Goal: Task Accomplishment & Management: Use online tool/utility

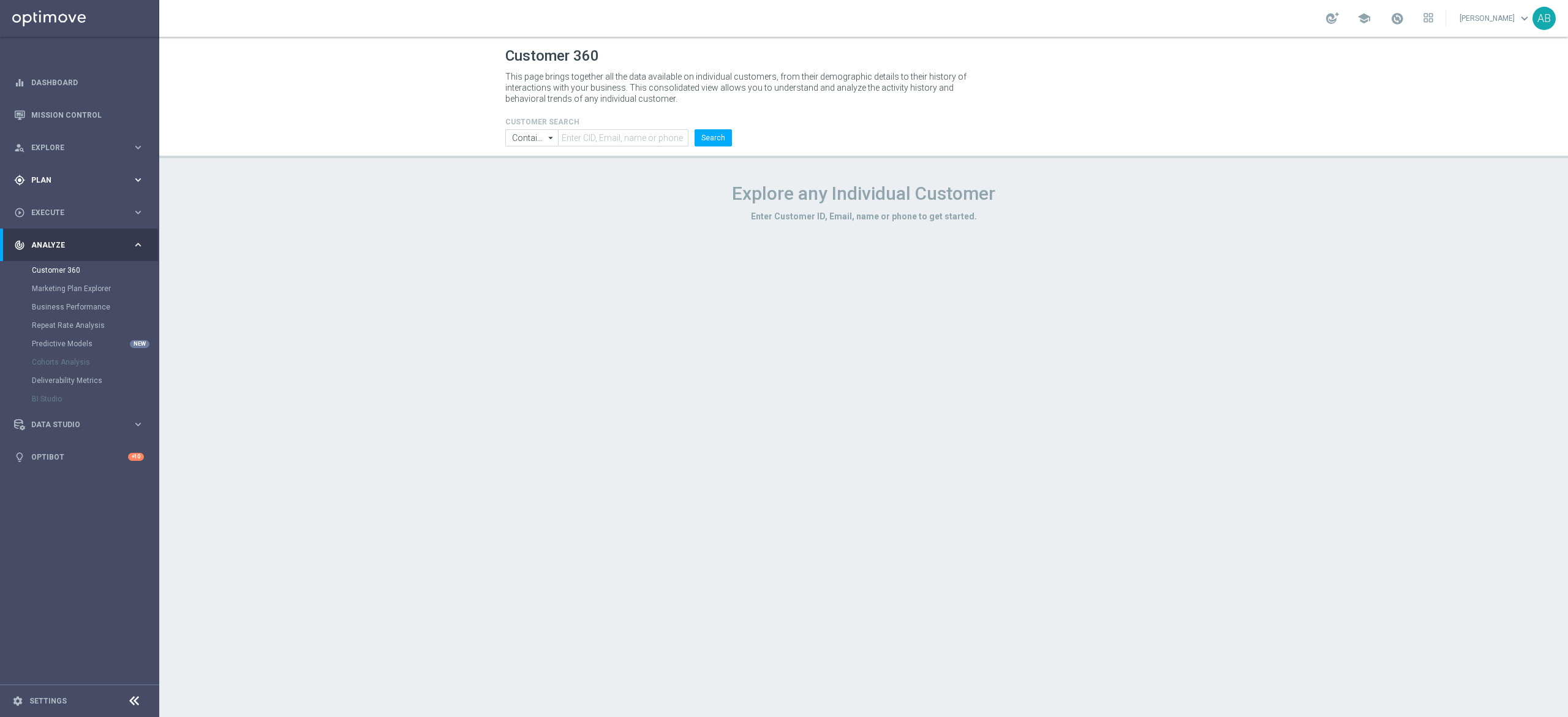
click at [49, 184] on div "gps_fixed Plan" at bounding box center [73, 180] width 118 height 11
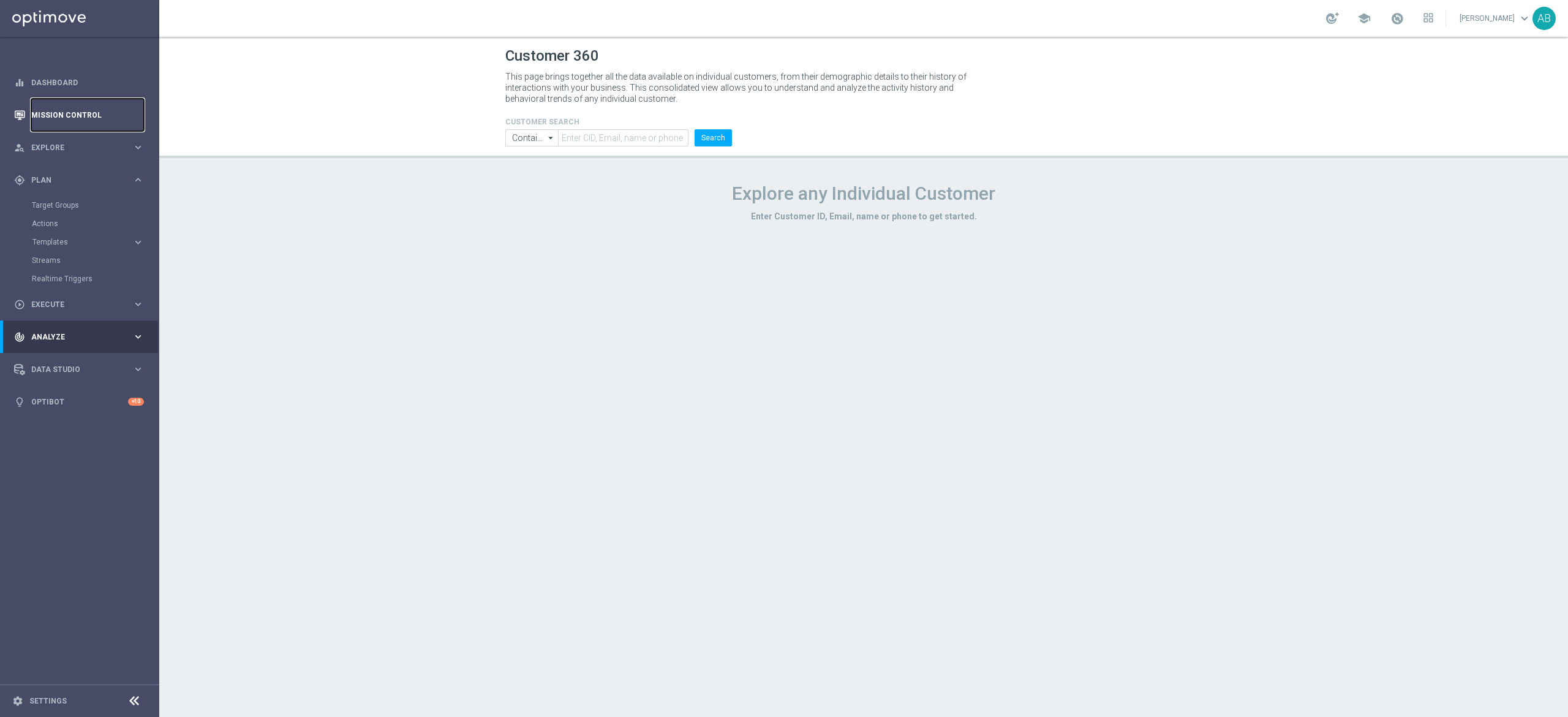
click at [78, 112] on link "Mission Control" at bounding box center [87, 115] width 113 height 32
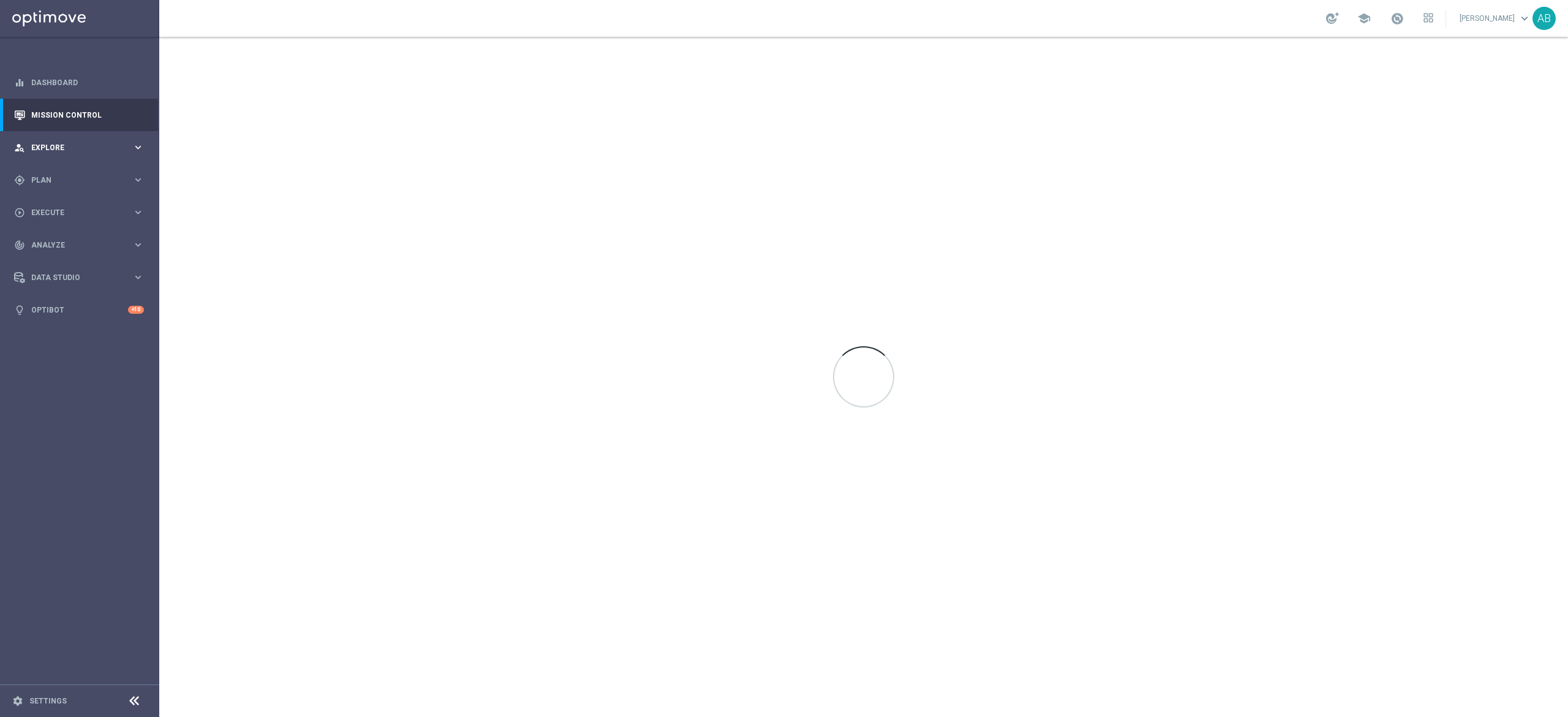
click at [66, 144] on span "Explore" at bounding box center [82, 148] width 101 height 7
click at [59, 166] on div "Customer Explorer" at bounding box center [95, 172] width 126 height 18
click at [59, 173] on link "Customer Explorer" at bounding box center [80, 173] width 96 height 10
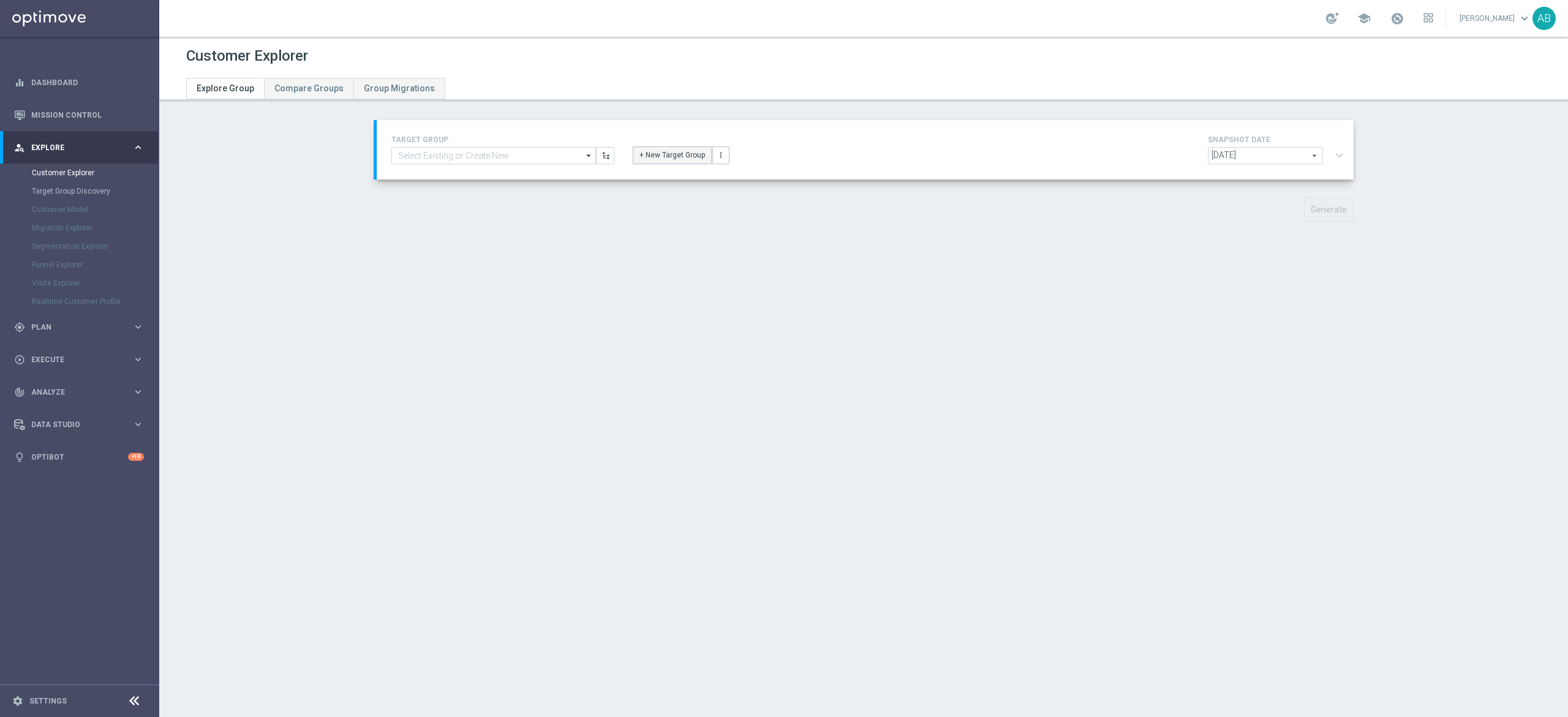
click at [648, 159] on button "+ New Target Group" at bounding box center [672, 155] width 79 height 17
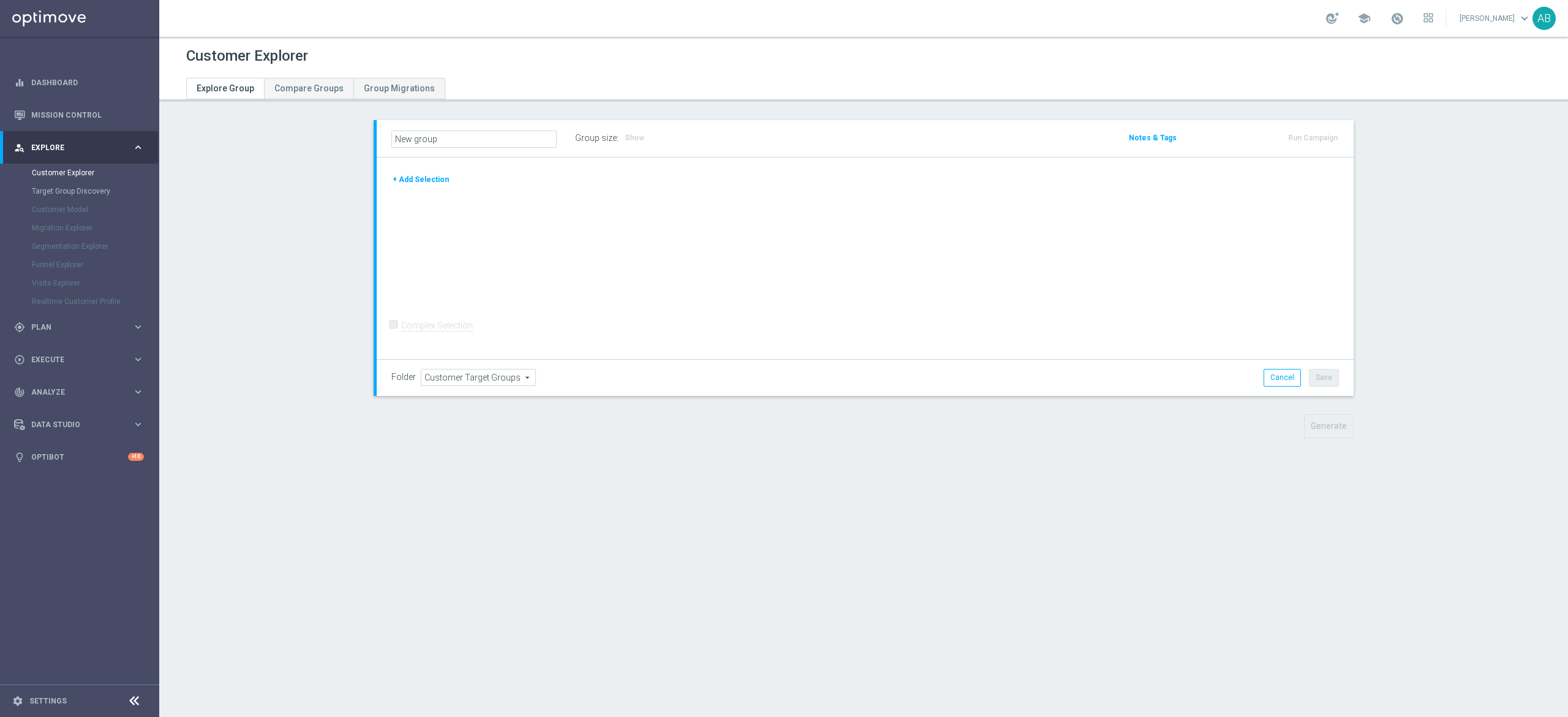
click at [433, 180] on button "+ Add Selection" at bounding box center [420, 180] width 59 height 13
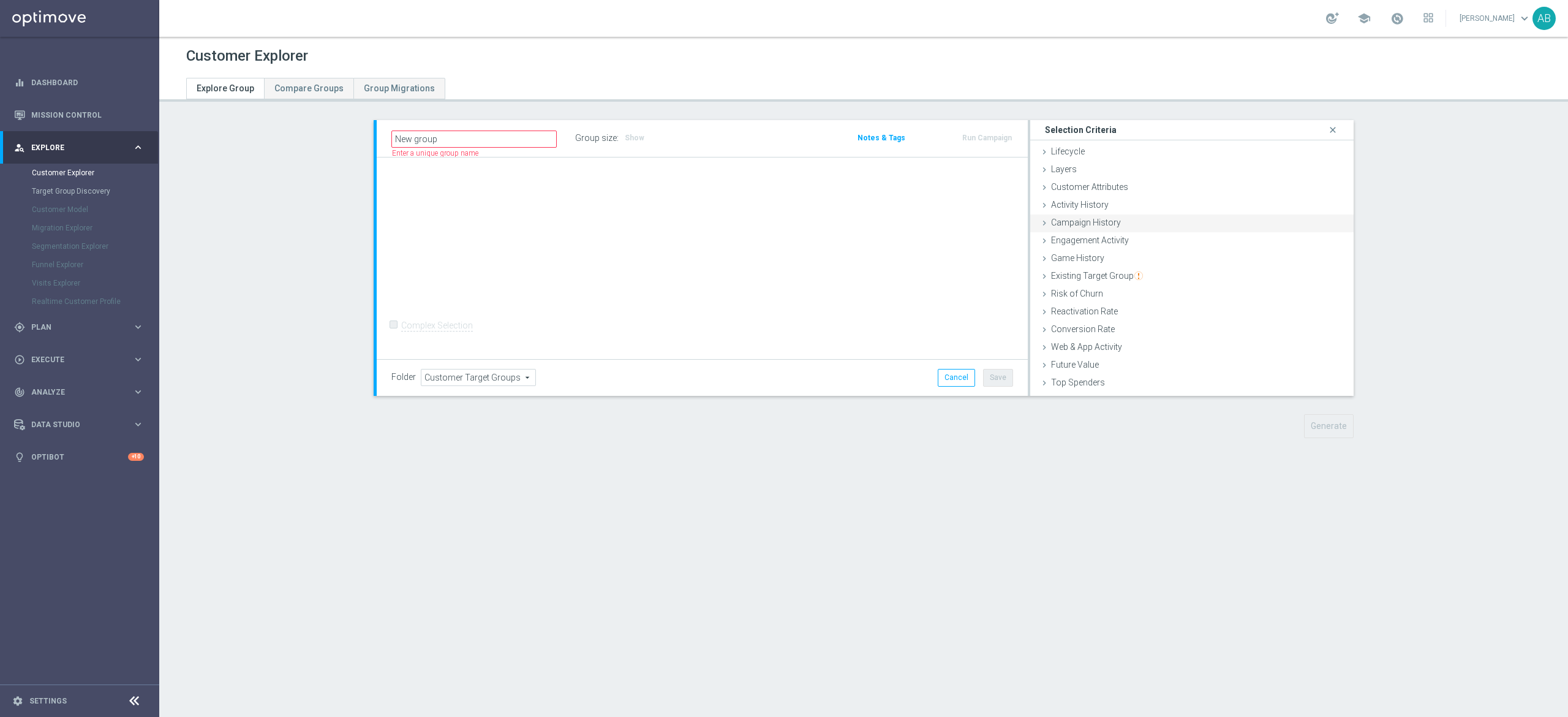
click at [1074, 218] on span "Campaign History" at bounding box center [1085, 223] width 70 height 10
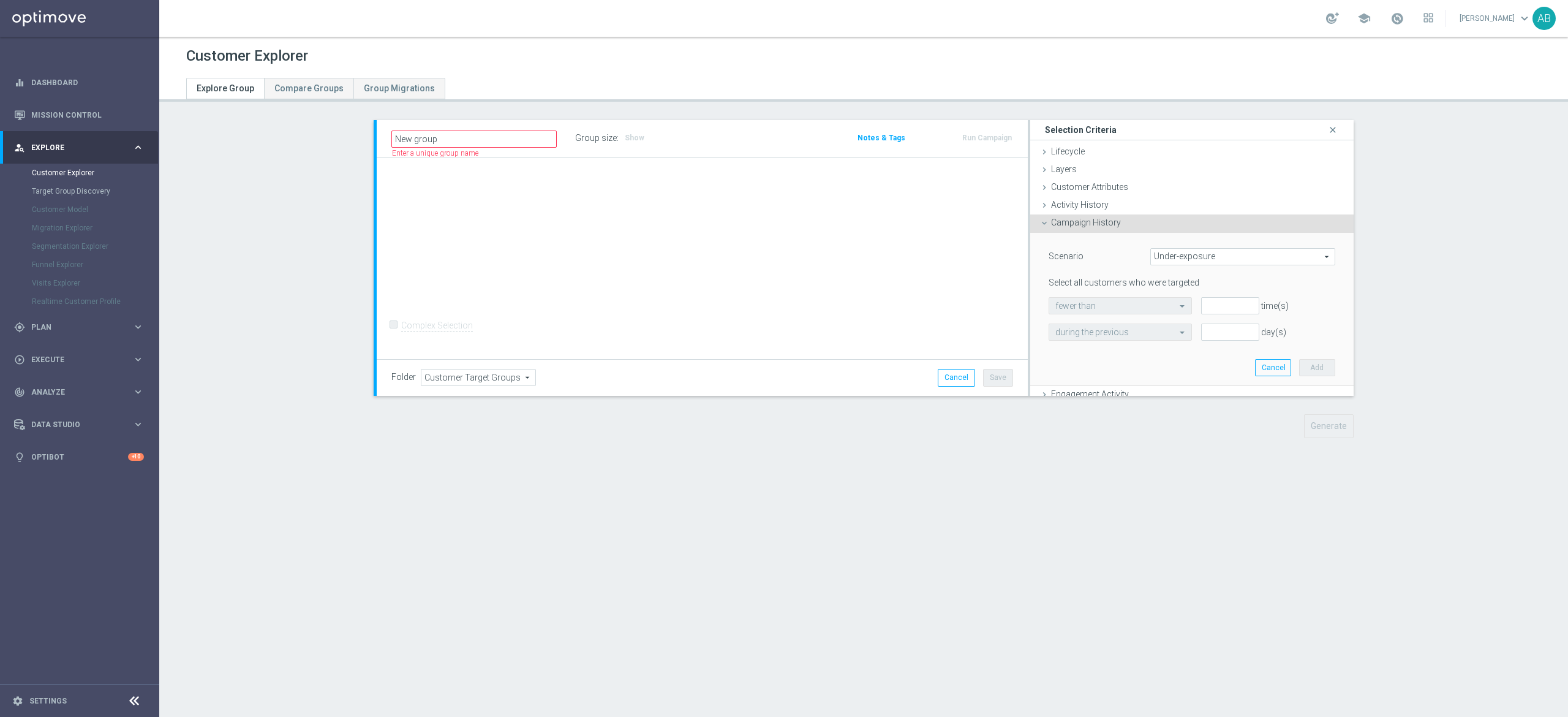
click at [1188, 254] on span "Under-exposure" at bounding box center [1243, 256] width 184 height 16
click at [1183, 337] on span "Custom" at bounding box center [1243, 338] width 171 height 10
type input "Custom"
click at [1122, 302] on span "have" at bounding box center [1107, 305] width 116 height 16
click at [1111, 338] on span "have not" at bounding box center [1107, 340] width 104 height 10
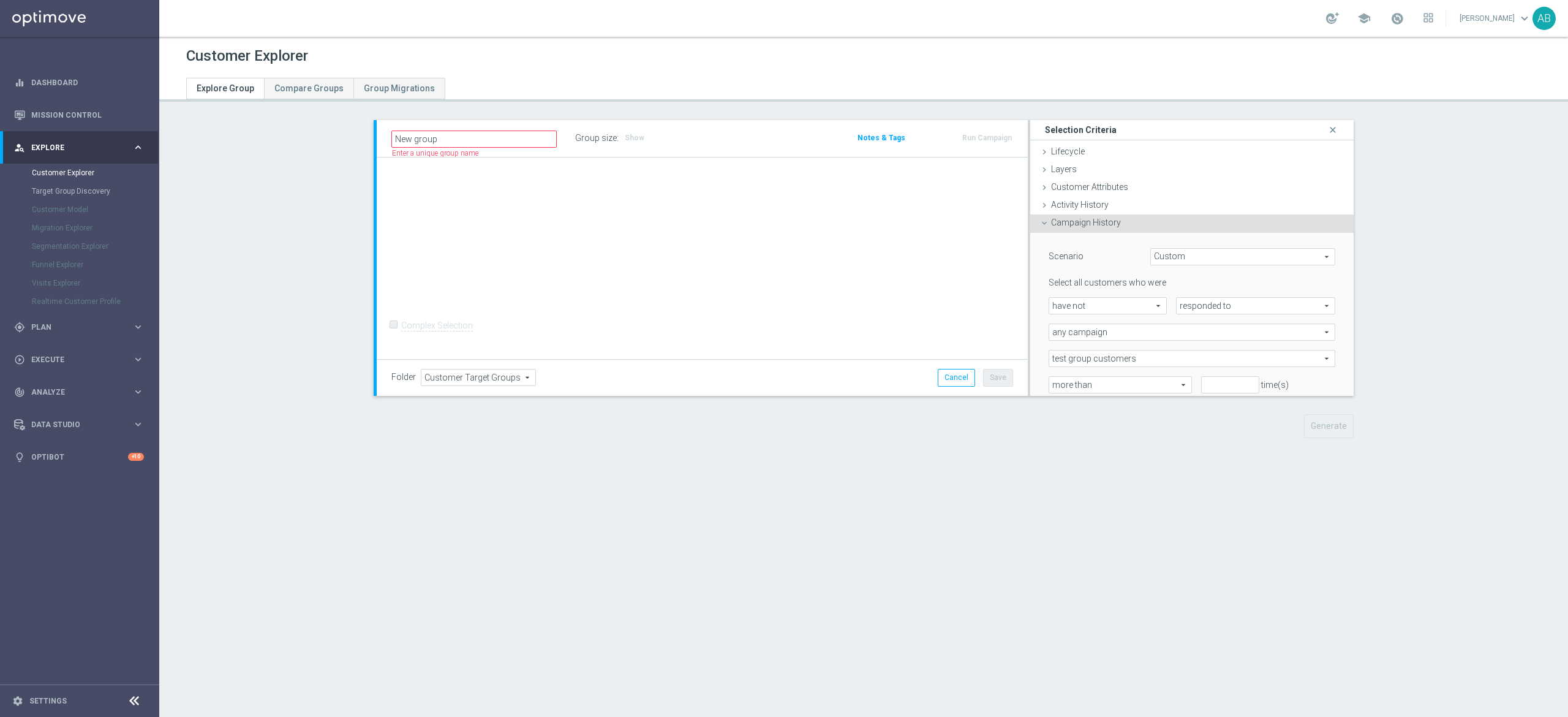
click at [1116, 307] on span "have not" at bounding box center [1107, 305] width 116 height 16
click at [1115, 302] on span "have not" at bounding box center [1107, 305] width 116 height 16
click at [1100, 325] on span "have" at bounding box center [1107, 323] width 104 height 10
type input "have"
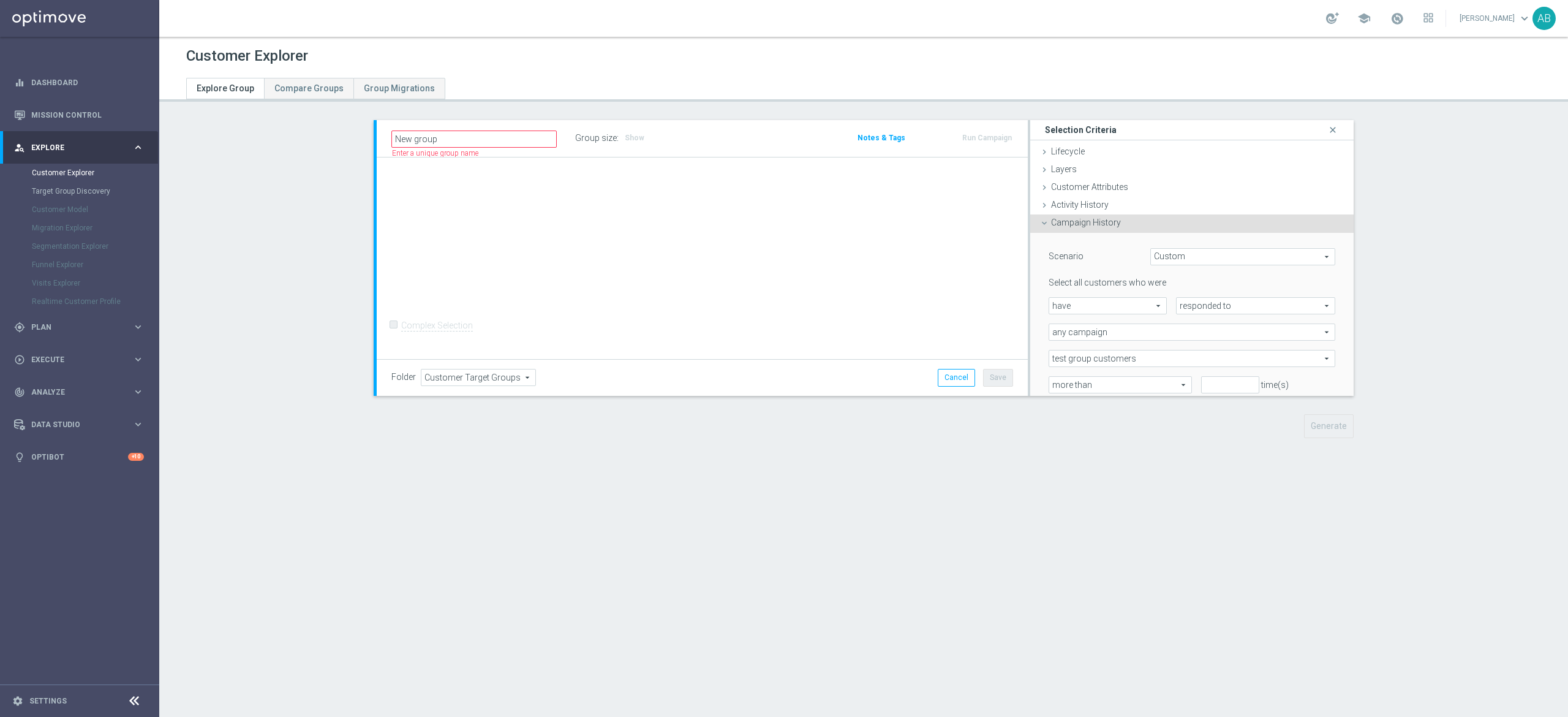
click at [1183, 312] on span "responded to" at bounding box center [1256, 305] width 158 height 16
click at [1189, 337] on span "been targeted with" at bounding box center [1255, 340] width 146 height 10
type input "been targeted with"
click at [1149, 337] on span "any campaign" at bounding box center [1191, 331] width 285 height 16
click at [1125, 380] on span "one or more actions" at bounding box center [1191, 382] width 273 height 10
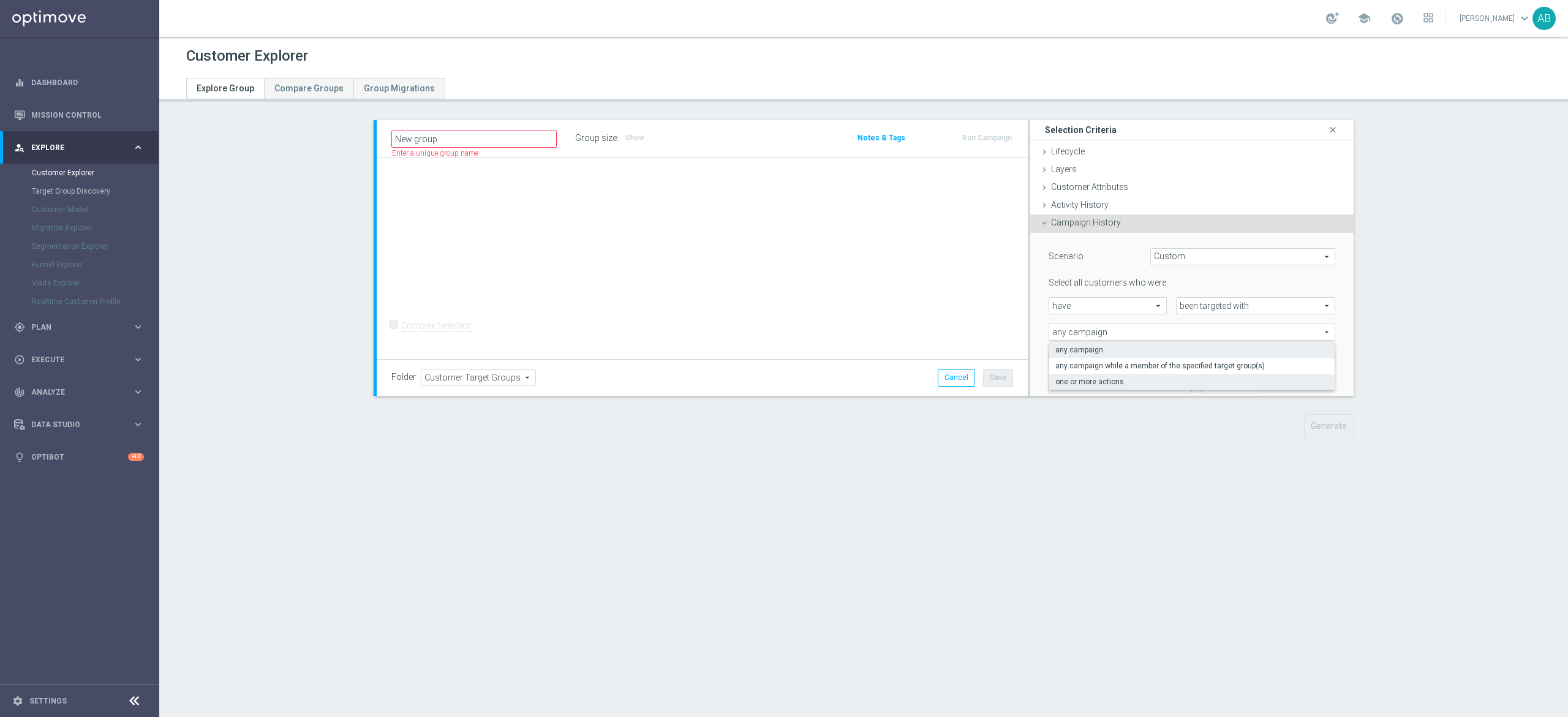
type input "one or more actions"
click at [1108, 362] on span at bounding box center [1191, 358] width 285 height 16
click at [1108, 355] on input "search" at bounding box center [1191, 358] width 287 height 17
paste input "E_NH-NL_AUTO_PRODUCT_VF DAY7 1PLUS DEPO A_DAILY"
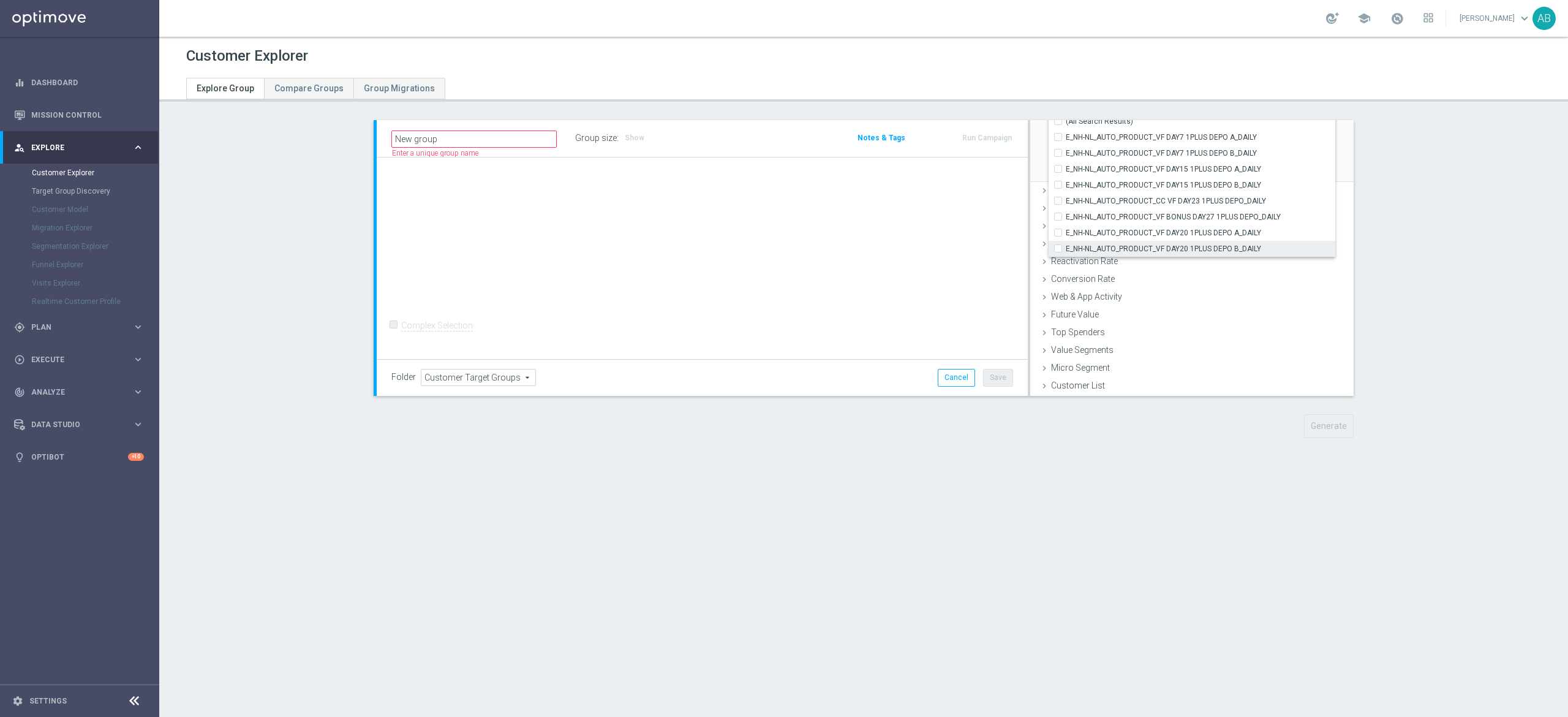
scroll to position [161, 0]
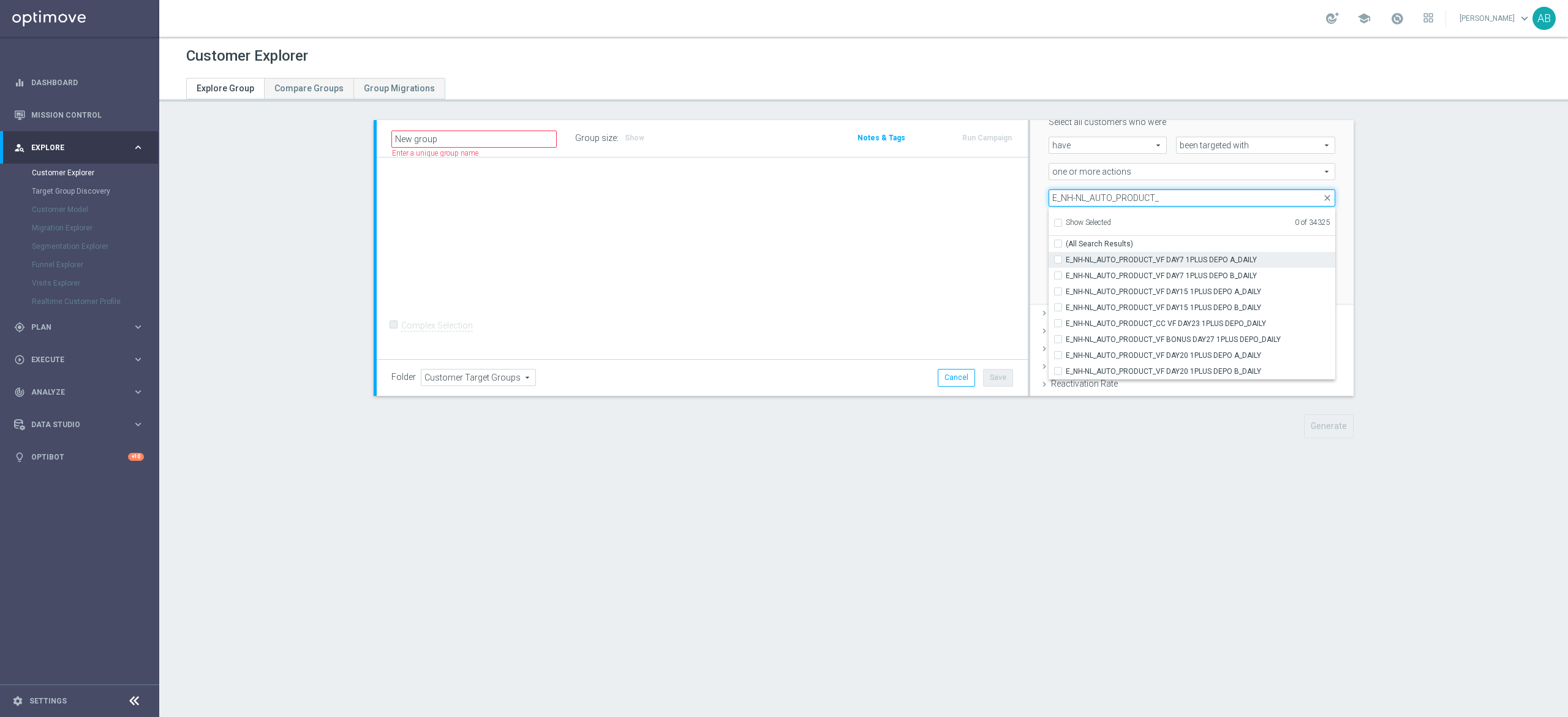
type input "E_NH-NL_AUTO_PRODUCT_"
click at [1065, 262] on label "E_NH-NL_AUTO_PRODUCT_VF DAY7 1PLUS DEPO A_DAILY" at bounding box center [1200, 259] width 269 height 16
click at [1058, 262] on input "E_NH-NL_AUTO_PRODUCT_VF DAY7 1PLUS DEPO A_DAILY" at bounding box center [1062, 260] width 8 height 8
checkbox input "true"
type input "E_NH-NL_AUTO_PRODUCT_VF DAY7 1PLUS DEPO A_DAILY"
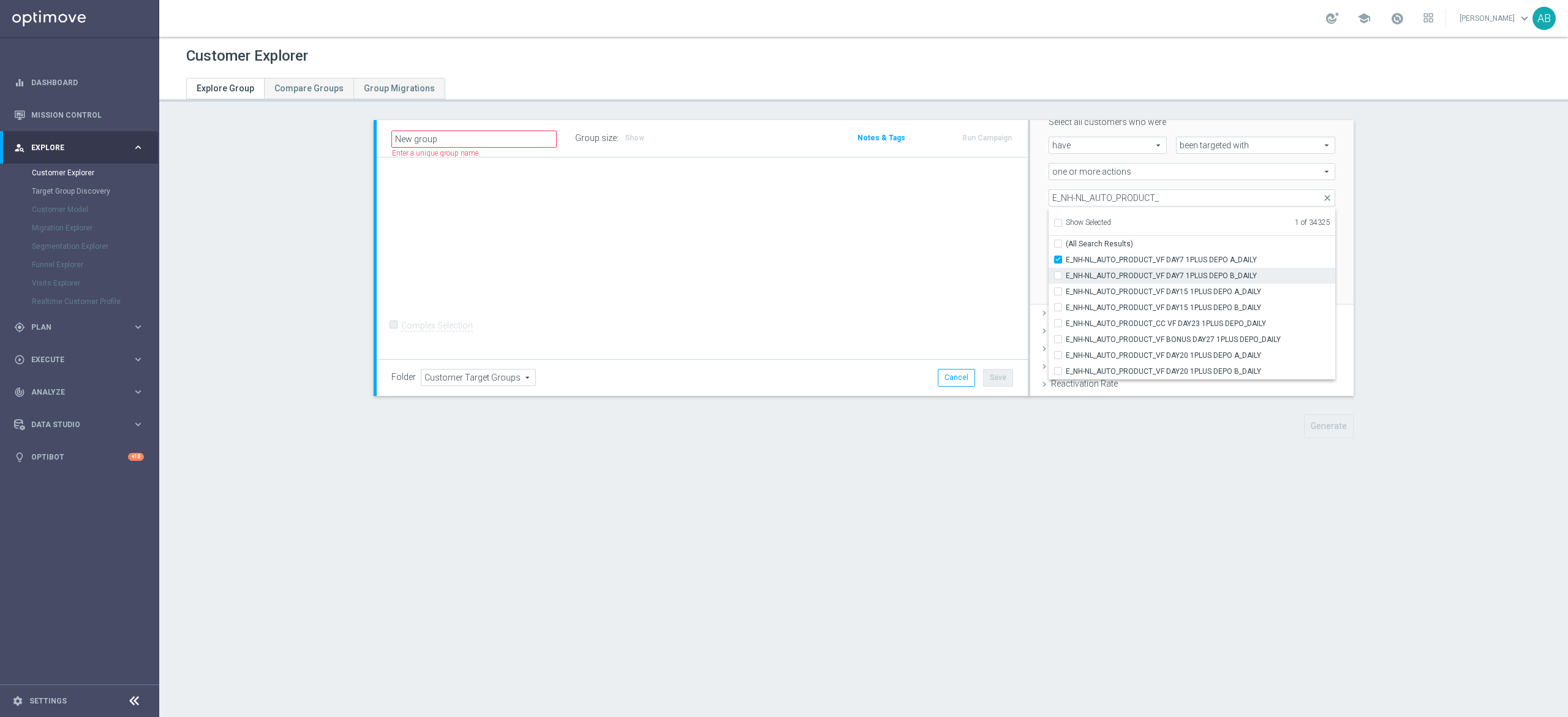
click at [1058, 277] on input "E_NH-NL_AUTO_PRODUCT_VF DAY7 1PLUS DEPO B_DAILY" at bounding box center [1062, 275] width 8 height 8
checkbox input "true"
type input "Selected 2 of 34325"
click at [1058, 288] on input "E_NH-NL_AUTO_PRODUCT_VF DAY15 1PLUS DEPO A_DAILY" at bounding box center [1062, 292] width 8 height 8
checkbox input "true"
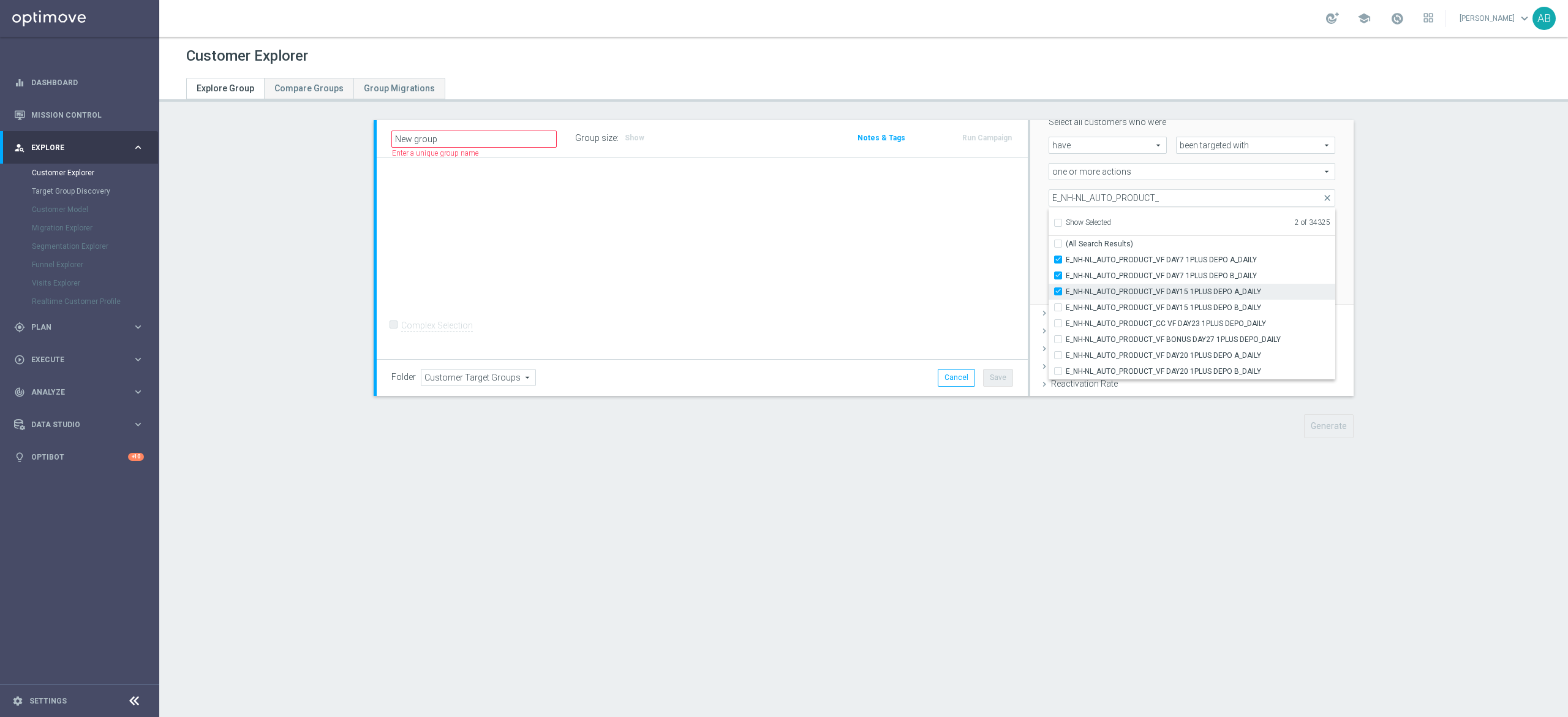
type input "Selected 3 of 34325"
click at [1058, 306] on input "E_NH-NL_AUTO_PRODUCT_VF DAY15 1PLUS DEPO B_DAILY" at bounding box center [1062, 307] width 8 height 8
checkbox input "true"
type input "Selected 4 of 34325"
click at [1058, 326] on input "E_NH-NL_AUTO_PRODUCT_CC VF DAY23 1PLUS DEPO_DAILY" at bounding box center [1062, 323] width 8 height 8
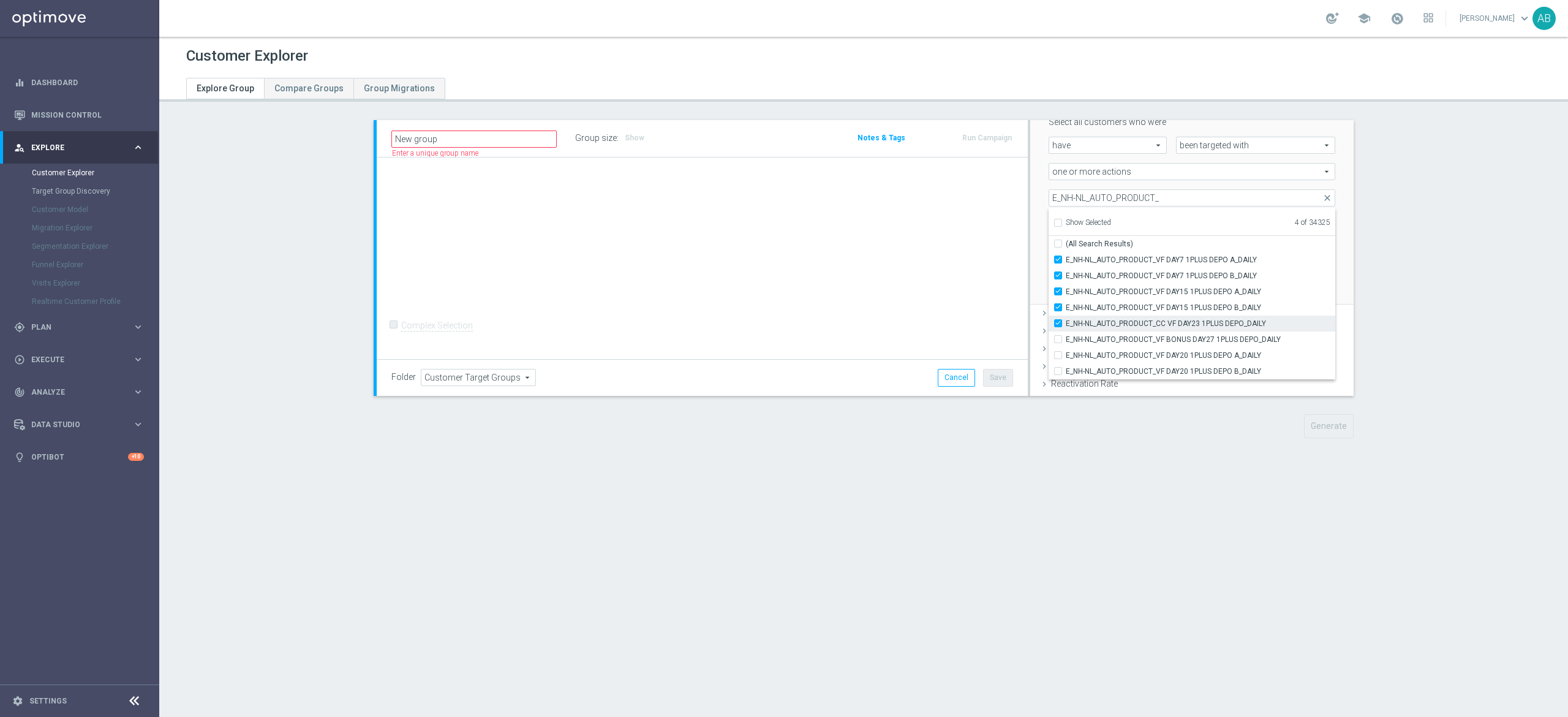
checkbox input "true"
type input "Selected 5 of 34325"
click at [1058, 342] on input "E_NH-NL_AUTO_PRODUCT_VF BONUS DAY27 1PLUS DEPO_DAILY" at bounding box center [1062, 340] width 8 height 8
checkbox input "true"
type input "Selected 6 of 34325"
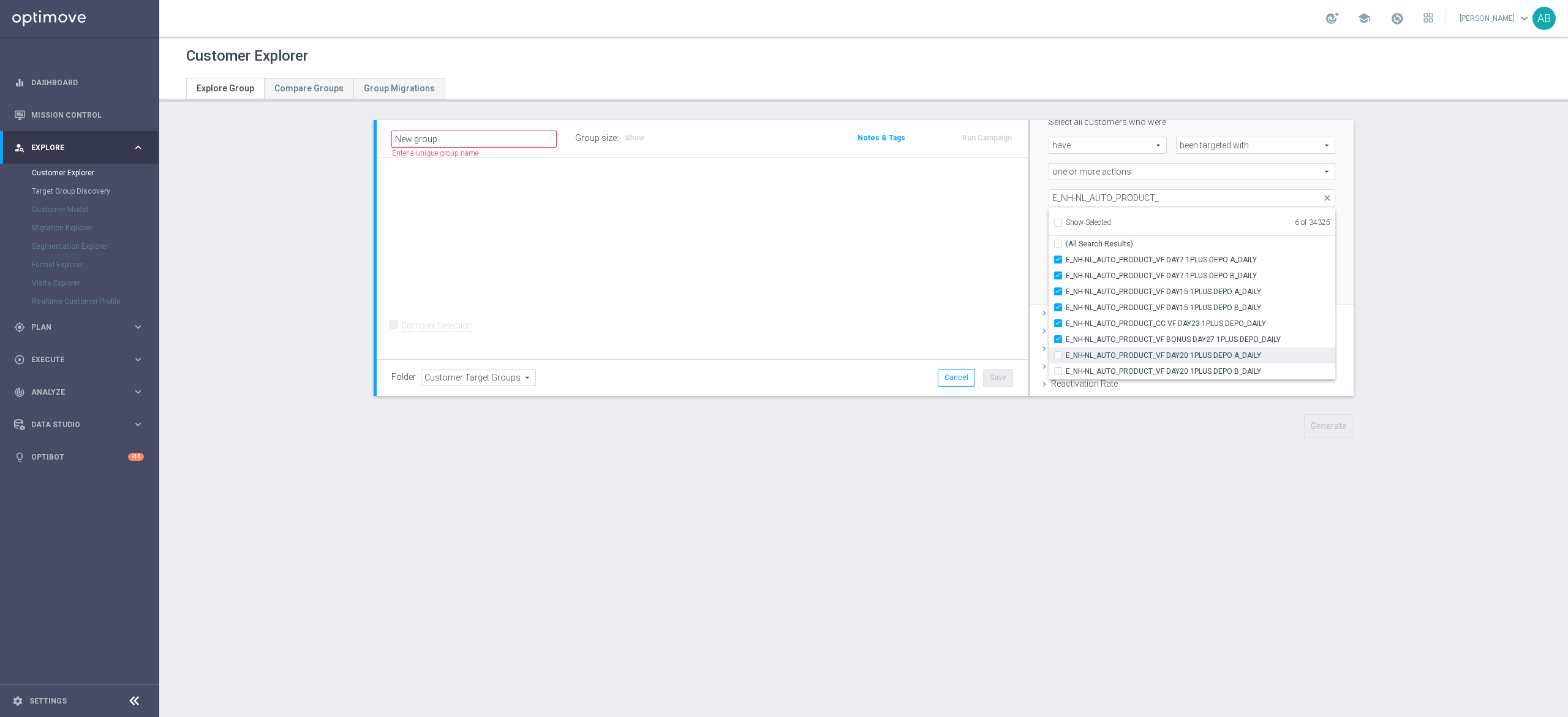
click at [1058, 354] on input "E_NH-NL_AUTO_PRODUCT_VF DAY20 1PLUS DEPO A_DAILY" at bounding box center [1062, 355] width 8 height 8
checkbox input "true"
type input "Selected 7 of 34325"
click at [1058, 368] on input "E_NH-NL_AUTO_PRODUCT_VF DAY20 1PLUS DEPO B_DAILY" at bounding box center [1062, 371] width 8 height 8
checkbox input "true"
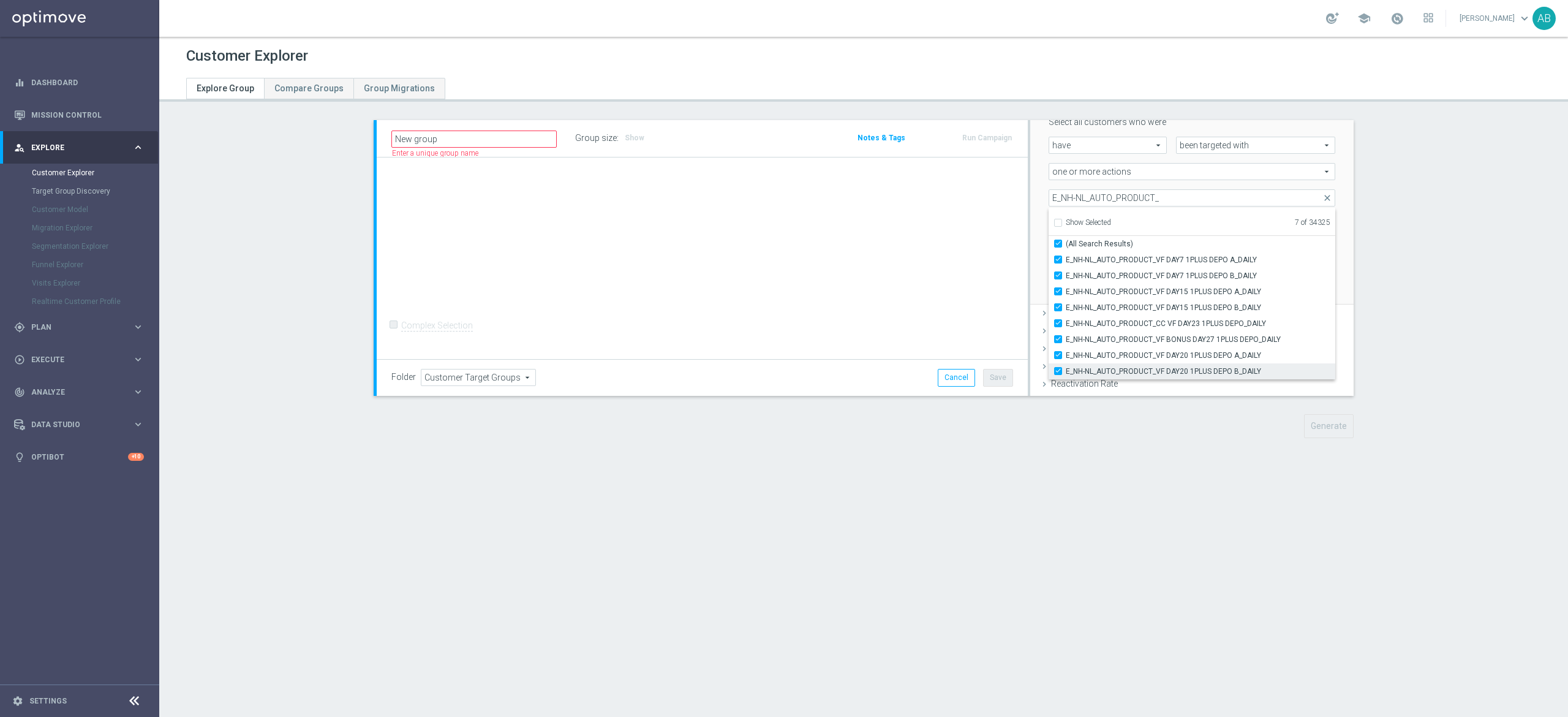
type input "Selected 8 of 34325"
checkbox input "true"
click at [1108, 195] on input "E_NH-NL_AUTO_PRODUCT_" at bounding box center [1191, 198] width 287 height 17
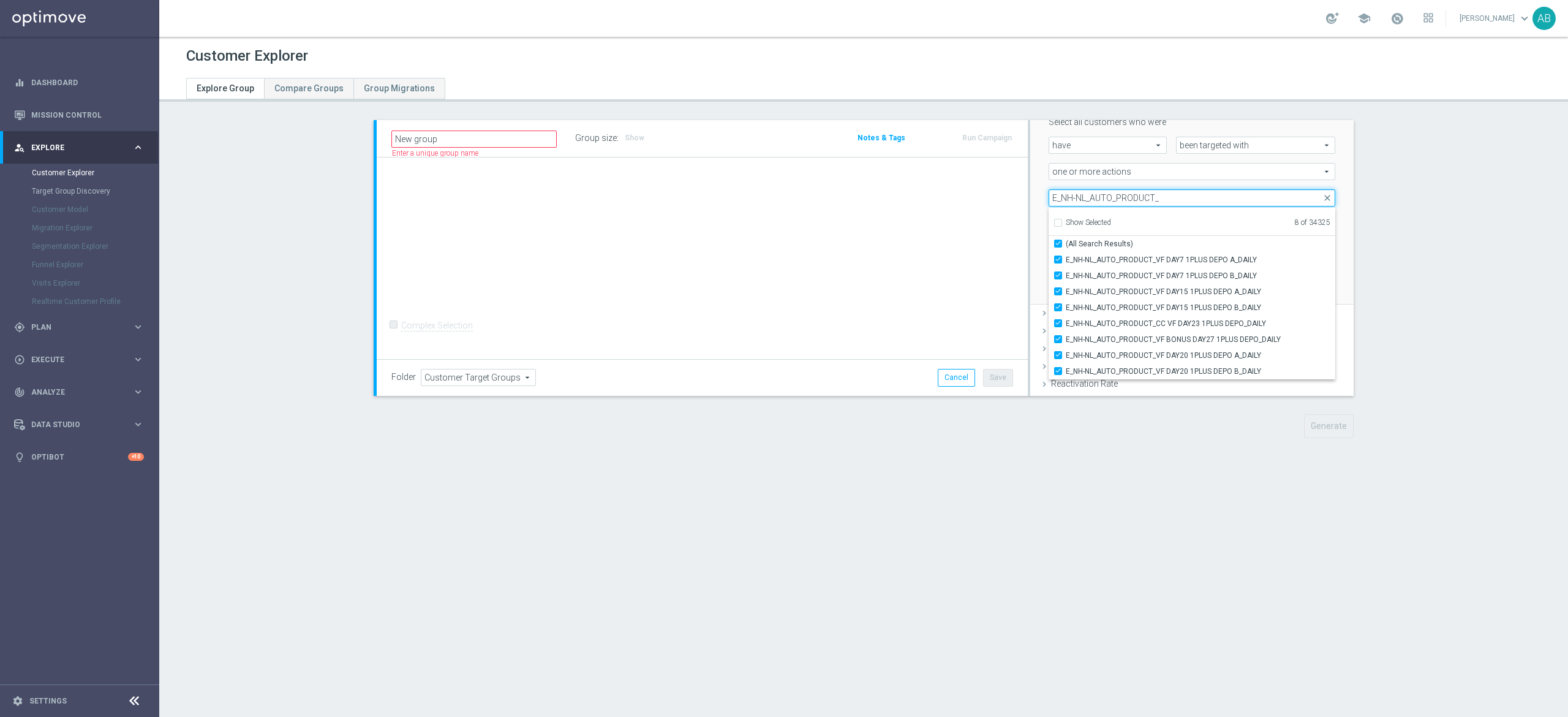
click at [1108, 195] on input "E_NH-NL_AUTO_PRODUCT_" at bounding box center [1191, 198] width 287 height 17
paste input "MIN-LOW_AUTO_PRODUCT_VF DAY7 1PLUS DEPO A_DAILY"
type input "E_MIN-LOW_AUTO_PRODUCT_VF DAY7 1PLUS DEPO A_DAILY"
checkbox input "false"
type input "E_MIN-LOW_AUTO_PRODUCT_"
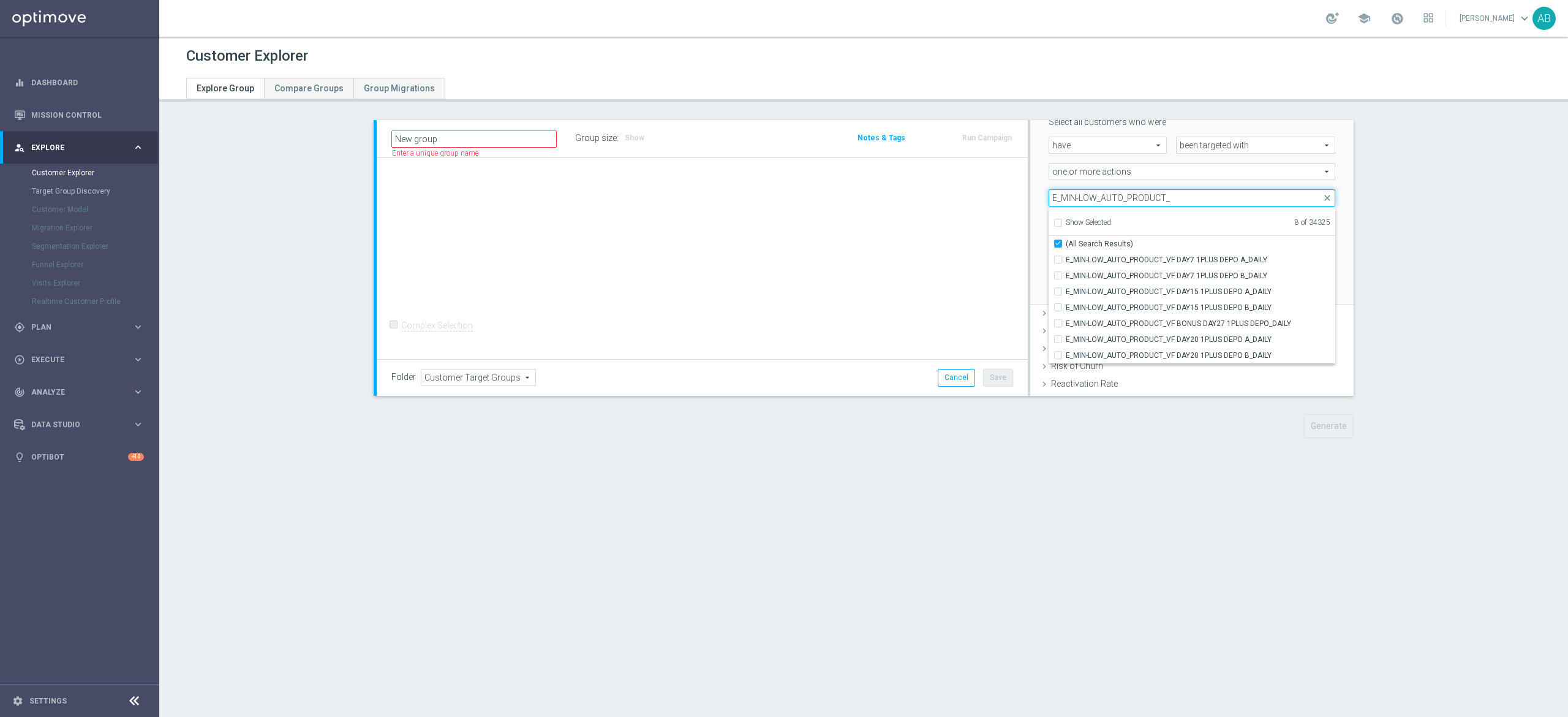
checkbox input "true"
type input "E_MIN-LOW_AUTO_PRODUCT_"
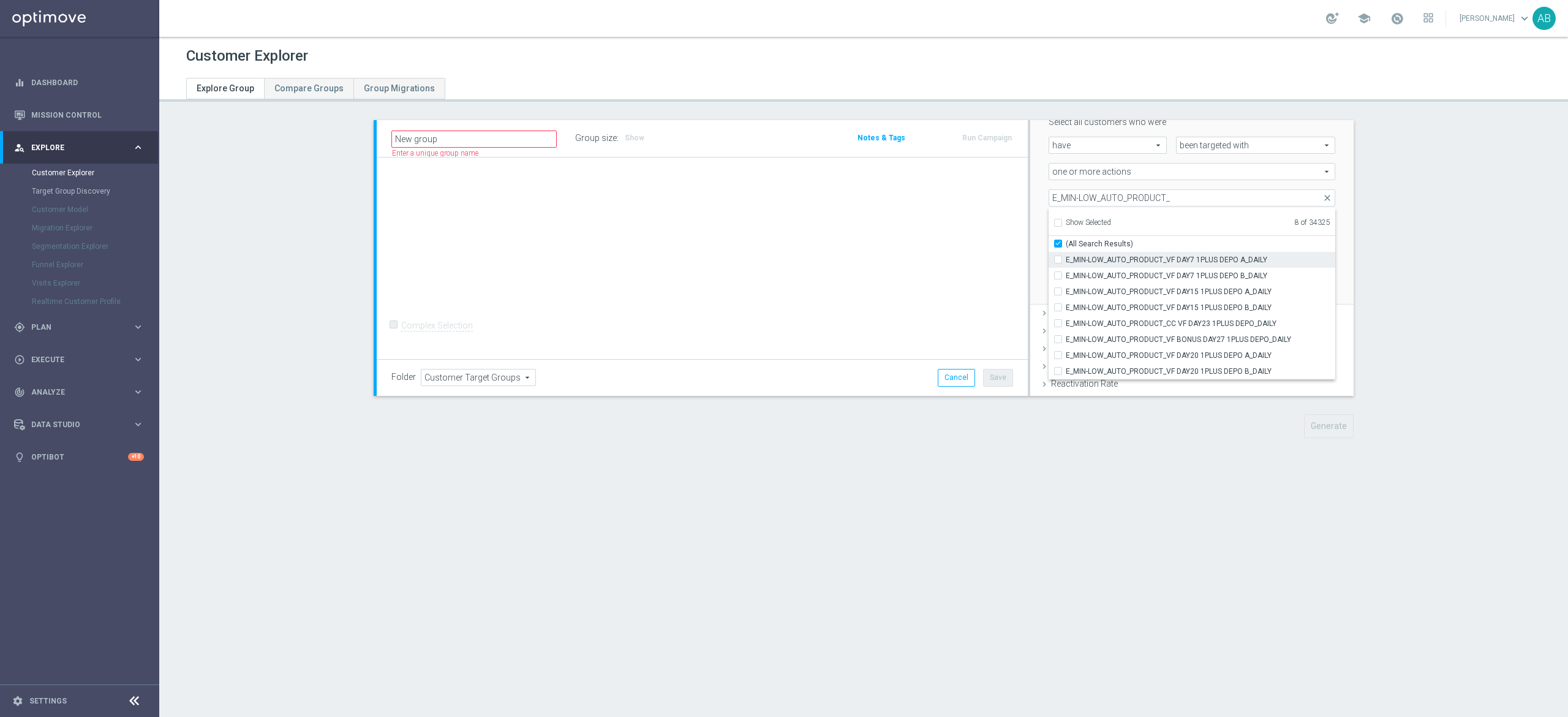
click at [1058, 256] on input "E_MIN-LOW_AUTO_PRODUCT_VF DAY7 1PLUS DEPO A_DAILY" at bounding box center [1062, 260] width 8 height 8
checkbox input "true"
type input "Selected 9 of 34325"
checkbox input "false"
click at [1058, 274] on input "E_MIN-LOW_AUTO_PRODUCT_VF DAY7 1PLUS DEPO B_DAILY" at bounding box center [1062, 275] width 8 height 8
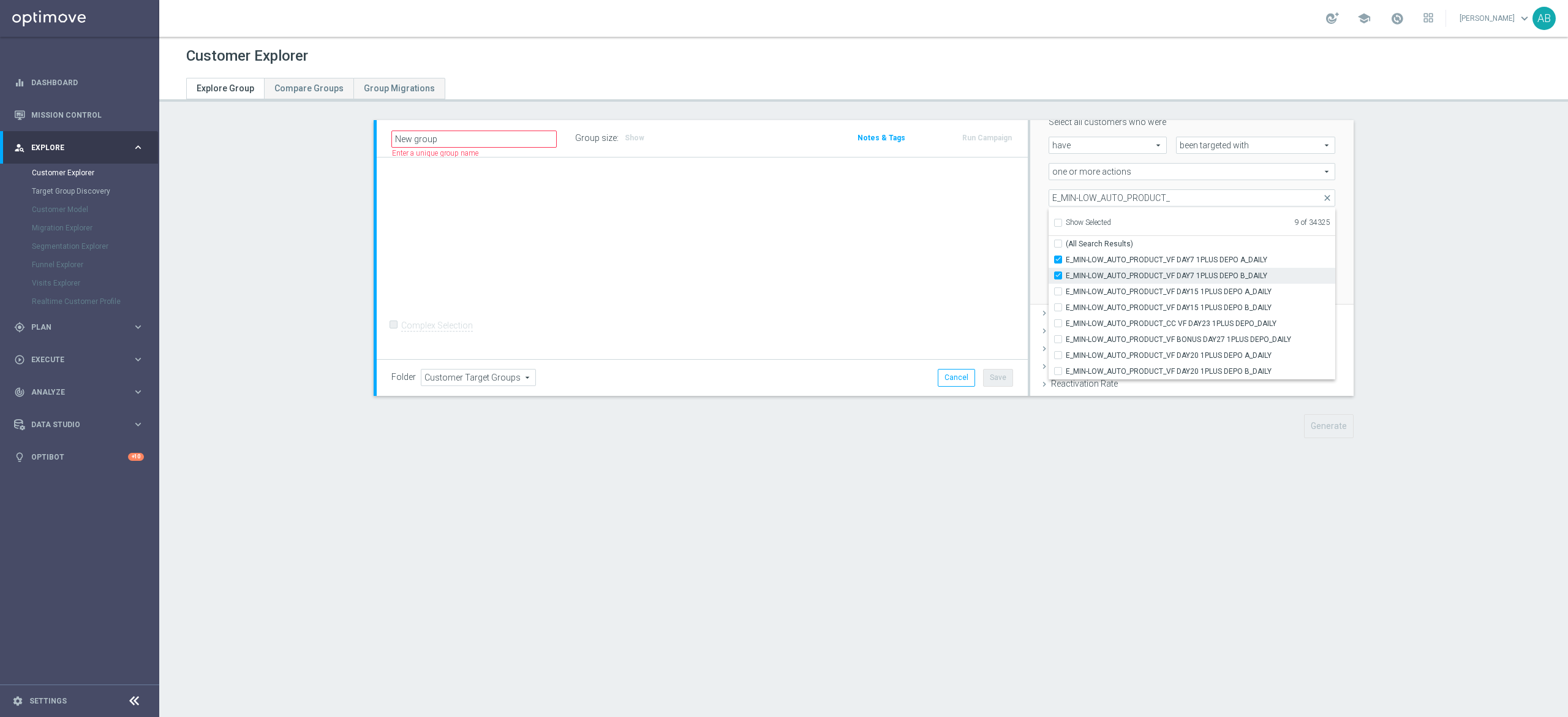
checkbox input "true"
type input "Selected 10 of 34325"
click at [1048, 297] on div "E_MIN-LOW_AUTO_PRODUCT_VF DAY15 1PLUS DEPO A_DAILY" at bounding box center [1191, 291] width 287 height 16
click at [1058, 293] on input "E_MIN-LOW_AUTO_PRODUCT_VF DAY15 1PLUS DEPO A_DAILY" at bounding box center [1062, 292] width 8 height 8
checkbox input "true"
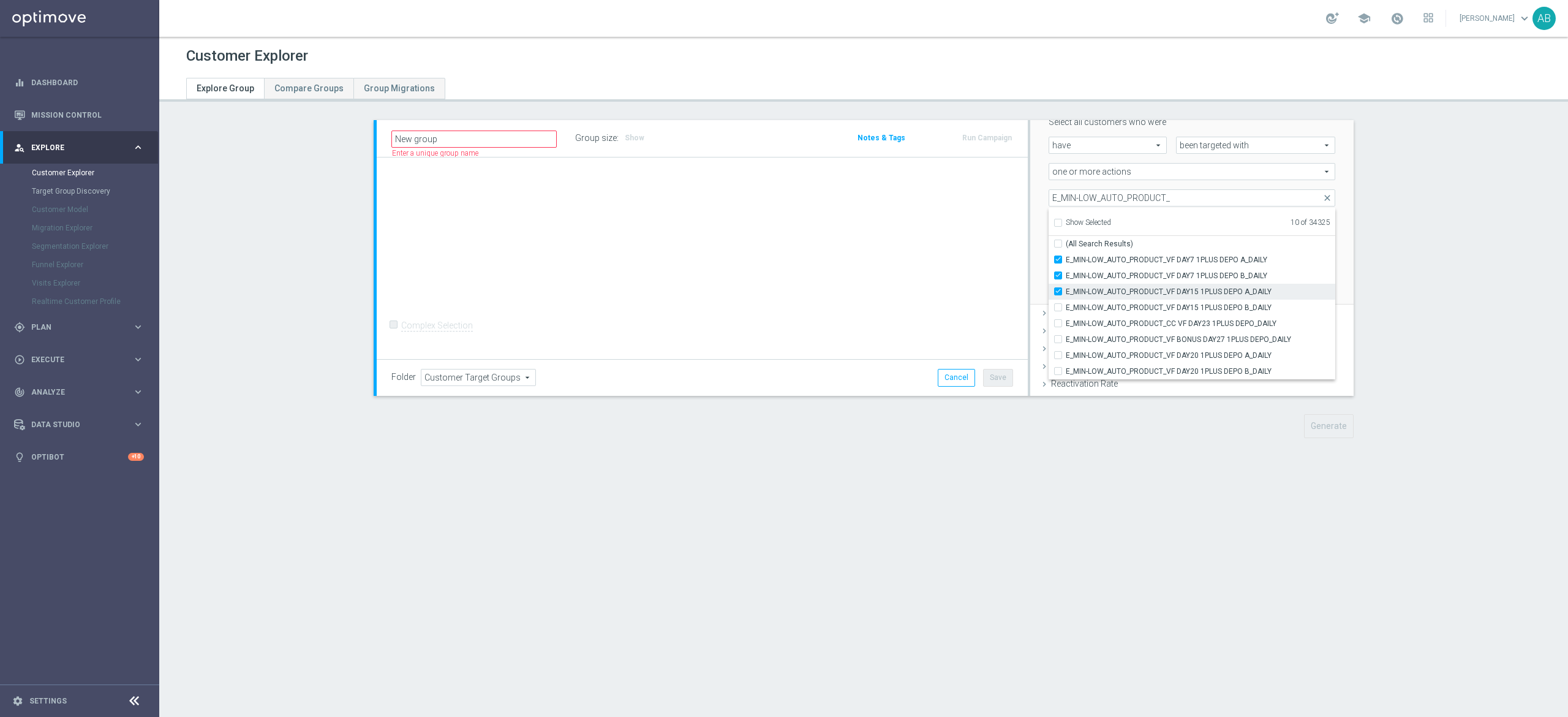
type input "Selected 11 of 34325"
click at [1058, 308] on input "E_MIN-LOW_AUTO_PRODUCT_VF DAY15 1PLUS DEPO B_DAILY" at bounding box center [1062, 307] width 8 height 8
checkbox input "true"
type input "Selected 12 of 34325"
click at [1049, 328] on div "E_MIN-LOW_AUTO_PRODUCT_CC VF DAY23 1PLUS DEPO_DAILY" at bounding box center [1191, 323] width 287 height 16
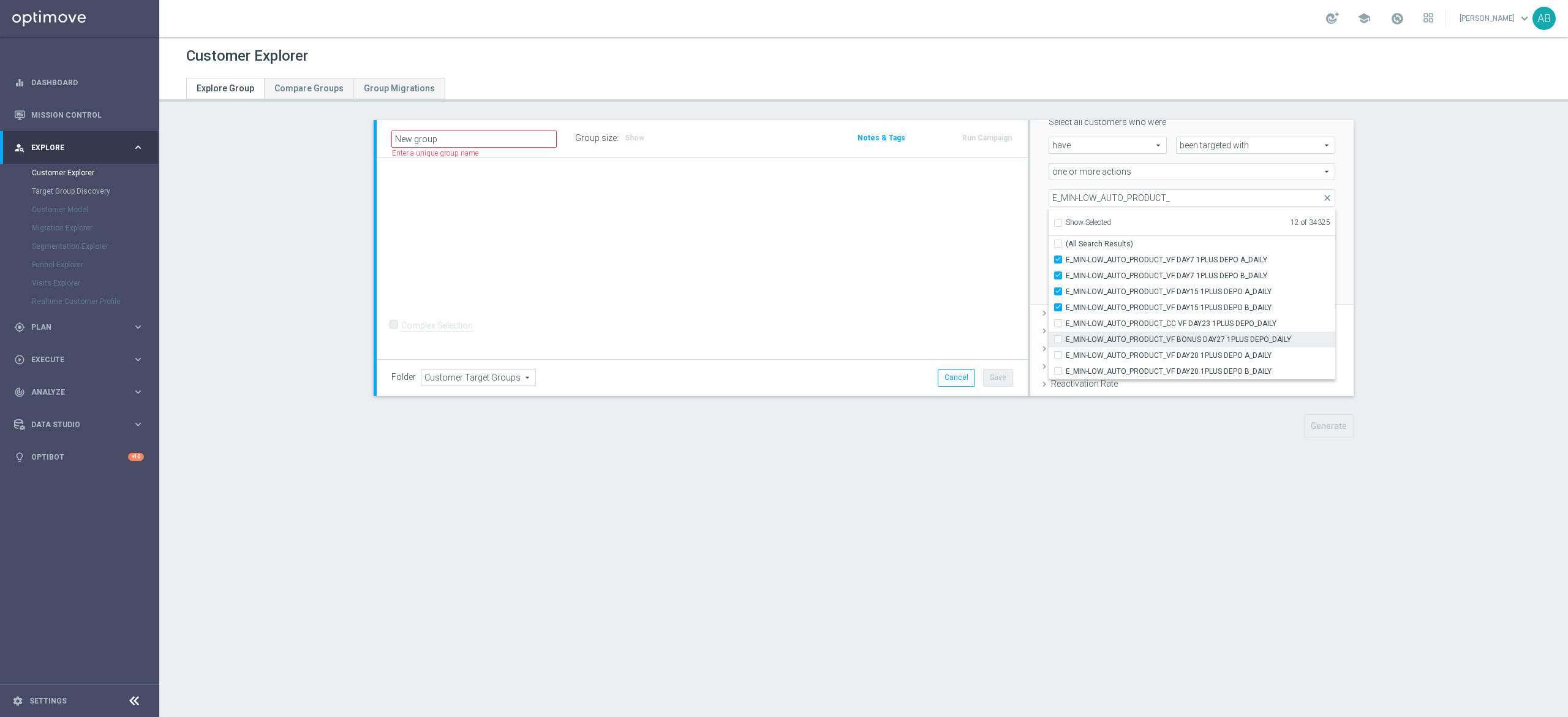
click at [1058, 338] on input "E_MIN-LOW_AUTO_PRODUCT_VF BONUS DAY27 1PLUS DEPO_DAILY" at bounding box center [1062, 340] width 8 height 8
checkbox input "true"
type input "Selected 13 of 34325"
click at [1058, 322] on input "E_MIN-LOW_AUTO_PRODUCT_CC VF DAY23 1PLUS DEPO_DAILY" at bounding box center [1062, 323] width 8 height 8
checkbox input "true"
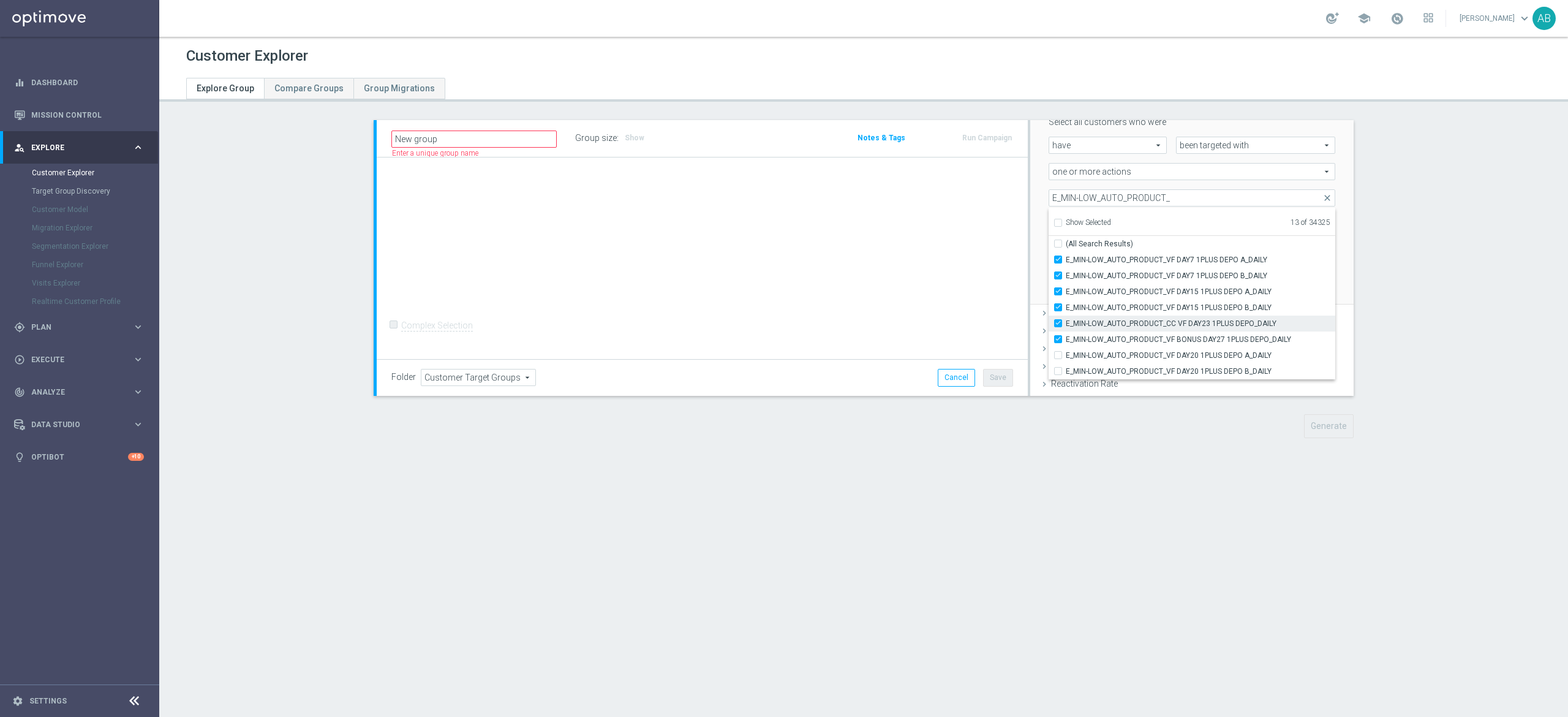
type input "Selected 14 of 34325"
click at [1058, 352] on input "E_MIN-LOW_AUTO_PRODUCT_VF DAY20 1PLUS DEPO A_DAILY" at bounding box center [1062, 355] width 8 height 8
checkbox input "true"
type input "Selected 15 of 34325"
click at [1058, 370] on input "E_MIN-LOW_AUTO_PRODUCT_VF DAY20 1PLUS DEPO B_DAILY" at bounding box center [1062, 371] width 8 height 8
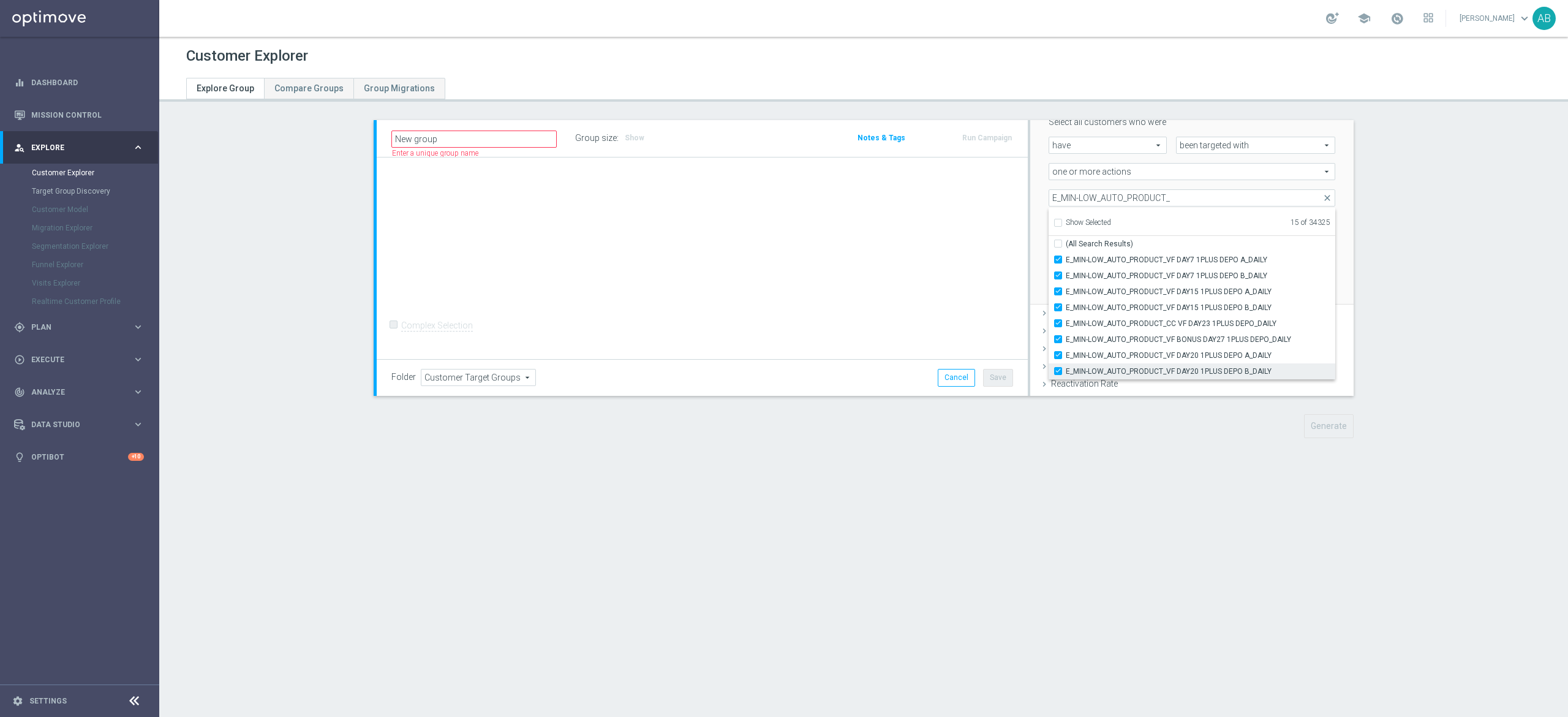
checkbox input "true"
type input "Selected 16 of 34325"
click at [1164, 191] on input "E_MIN-LOW_AUTO_PRODUCT_" at bounding box center [1191, 198] width 287 height 17
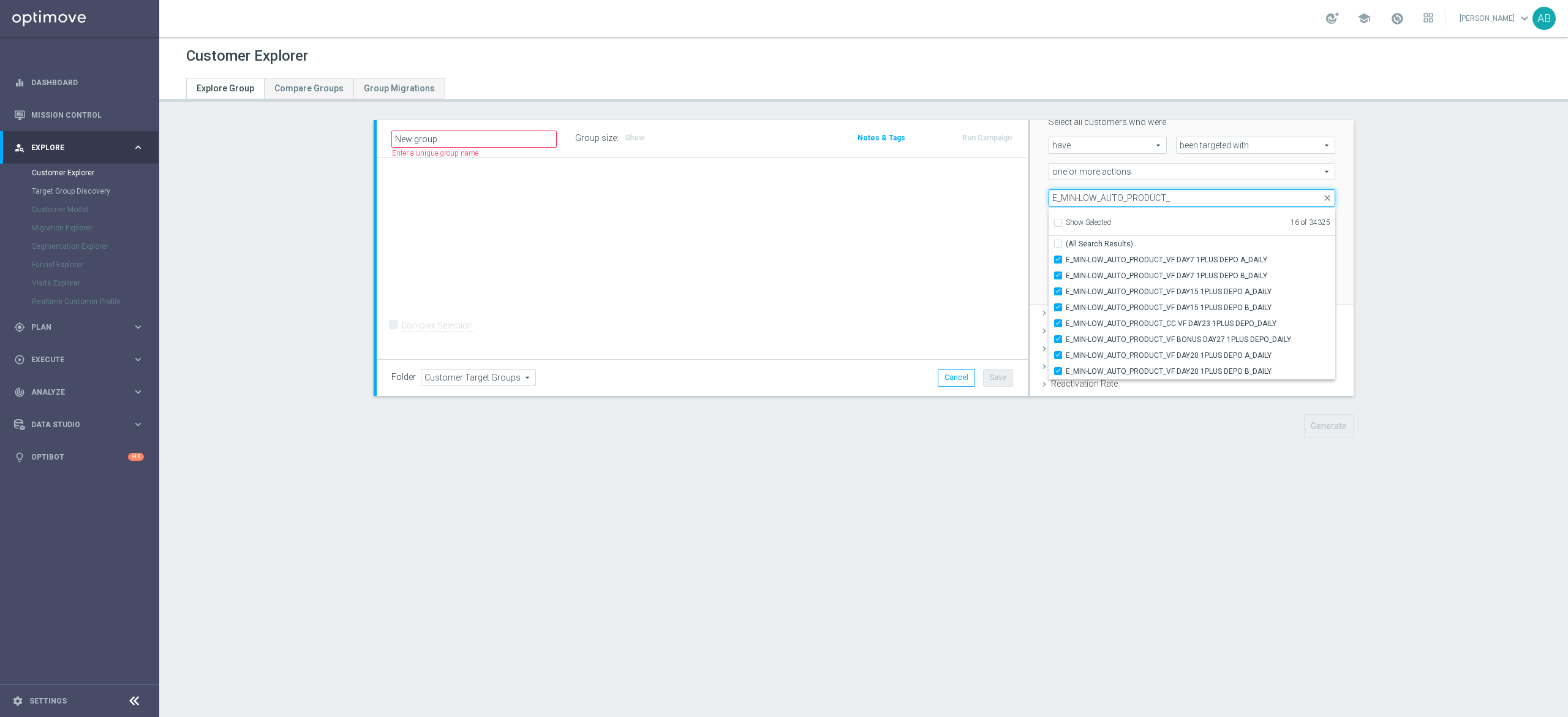
paste input "ED-HIGH_AUTO_PRODUCT_VF DAY7 1PLUS DEPO A_DAILY"
type input "E_MED-HIGH_AUTO_PRODUCT_"
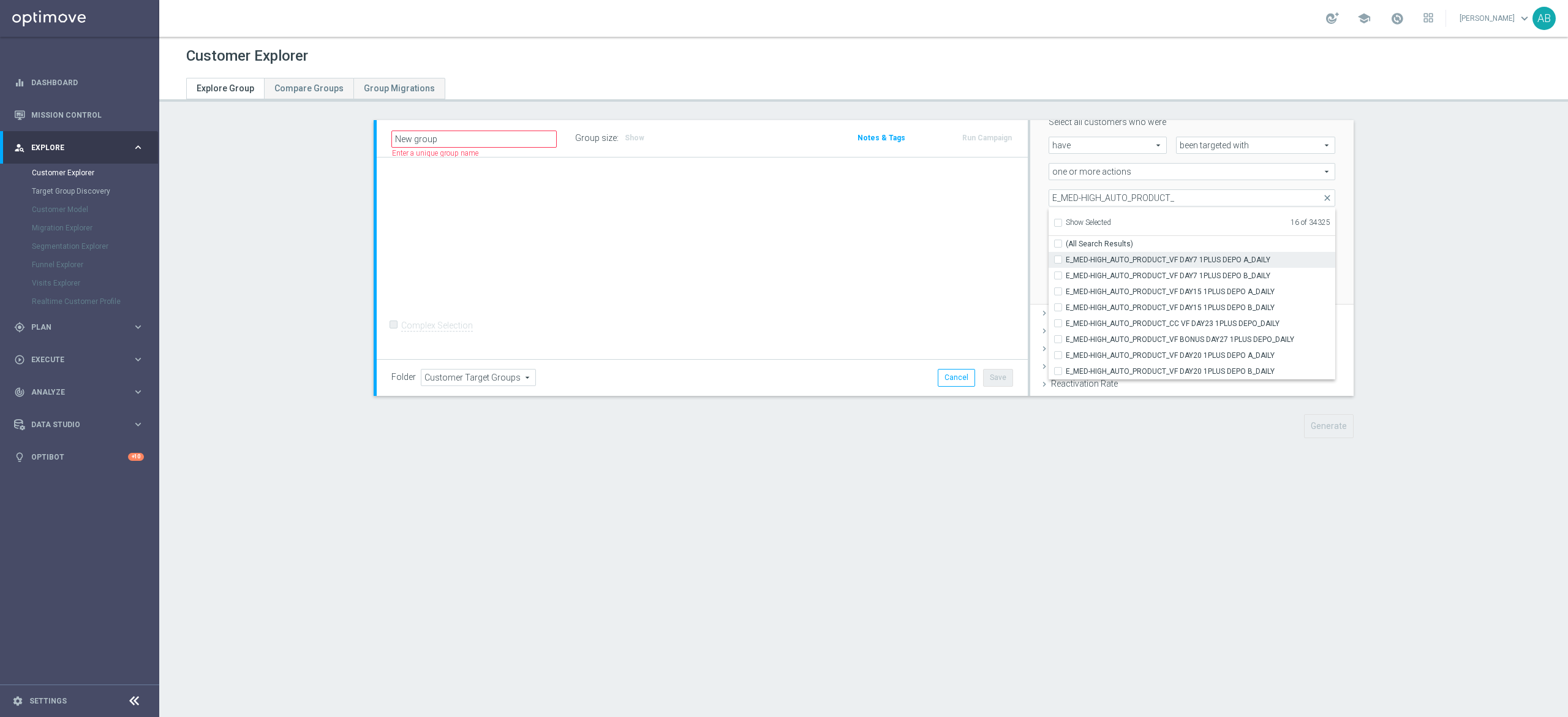
click at [1058, 261] on input "E_MED-HIGH_AUTO_PRODUCT_VF DAY7 1PLUS DEPO A_DAILY" at bounding box center [1062, 260] width 8 height 8
checkbox input "true"
type input "Selected 17 of 34325"
click at [1049, 298] on div "E_MED-HIGH_AUTO_PRODUCT_VF DAY15 1PLUS DEPO A_DAILY" at bounding box center [1191, 291] width 287 height 16
click at [1058, 272] on input "E_MED-HIGH_AUTO_PRODUCT_VF DAY7 1PLUS DEPO B_DAILY" at bounding box center [1062, 275] width 8 height 8
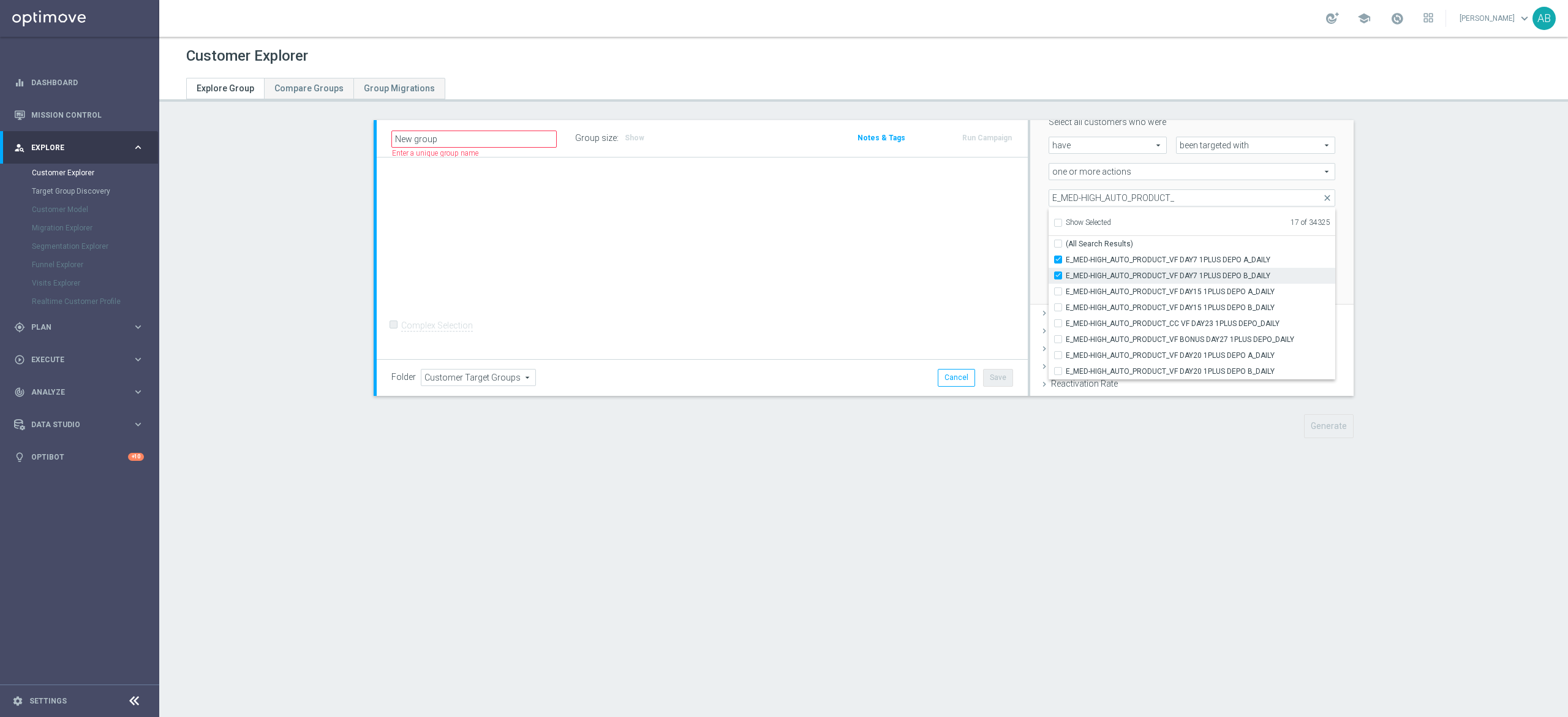
checkbox input "true"
type input "Selected 18 of 34325"
click at [1065, 290] on label "E_MED-HIGH_AUTO_PRODUCT_VF DAY15 1PLUS DEPO A_DAILY" at bounding box center [1200, 291] width 269 height 16
click at [1058, 290] on input "E_MED-HIGH_AUTO_PRODUCT_VF DAY15 1PLUS DEPO A_DAILY" at bounding box center [1062, 292] width 8 height 8
checkbox input "true"
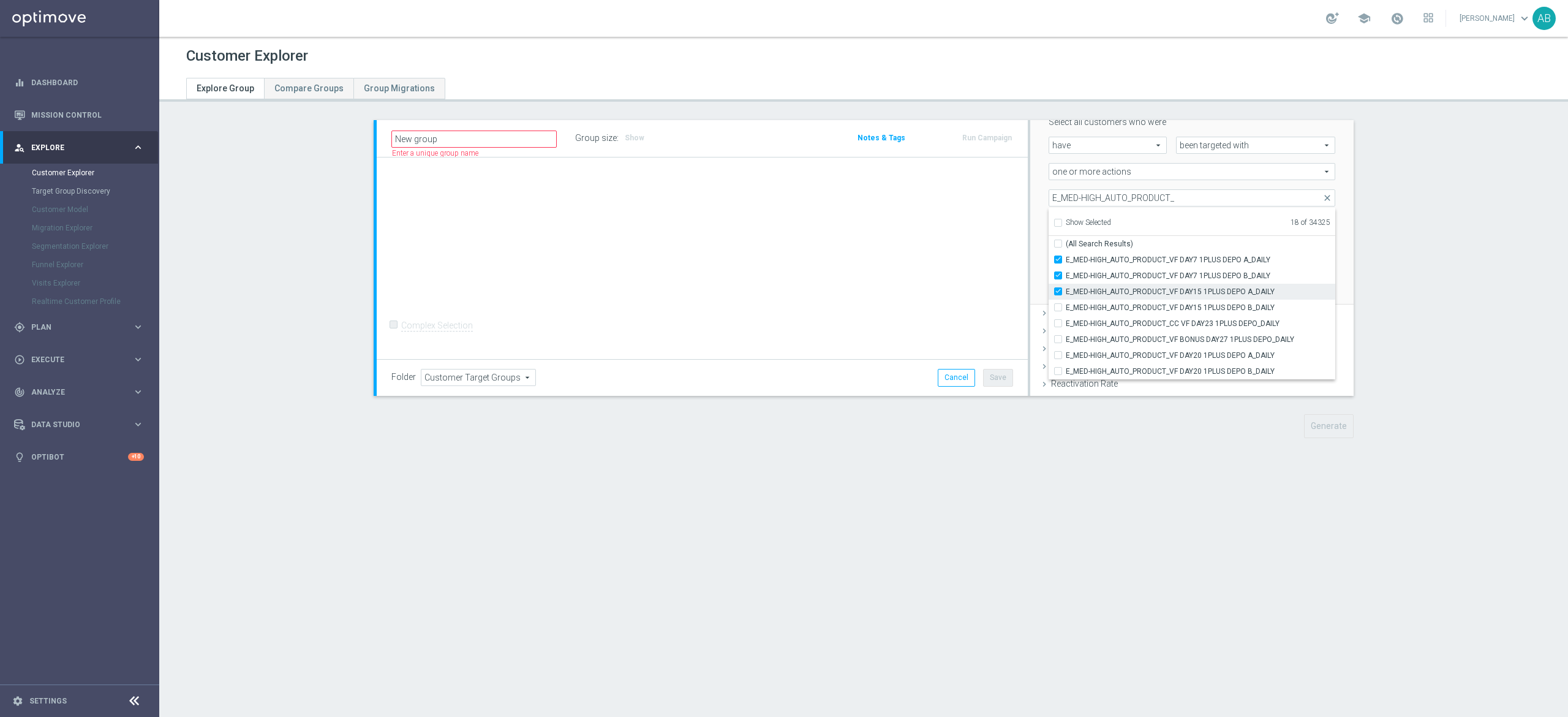
type input "Selected 19 of 34325"
click at [1058, 311] on input "E_MED-HIGH_AUTO_PRODUCT_VF DAY15 1PLUS DEPO B_DAILY" at bounding box center [1062, 307] width 8 height 8
checkbox input "true"
type input "Selected 20 of 34325"
click at [1049, 328] on div "E_MED-HIGH_AUTO_PRODUCT_CC VF DAY23 1PLUS DEPO_DAILY" at bounding box center [1191, 323] width 287 height 16
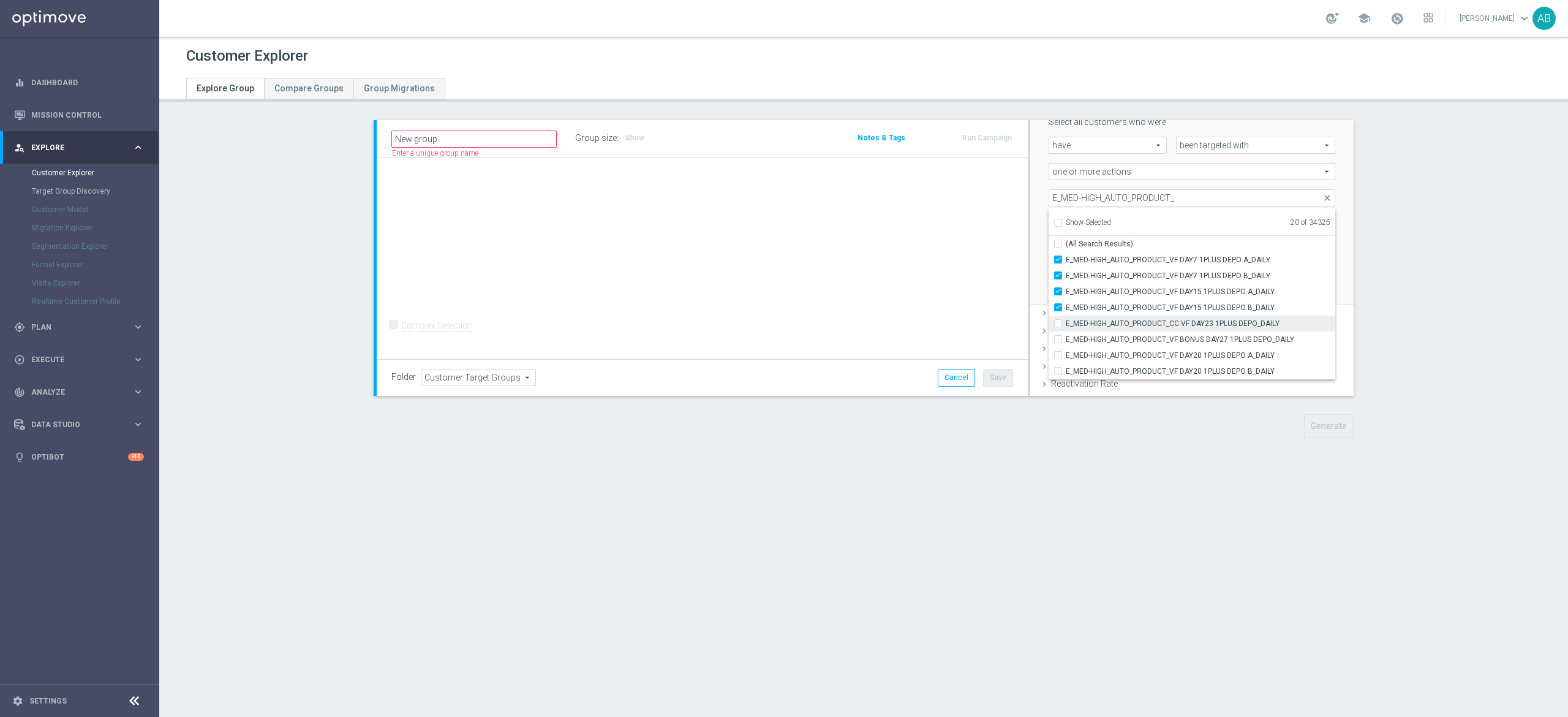
click at [1058, 326] on input "E_MED-HIGH_AUTO_PRODUCT_CC VF DAY23 1PLUS DEPO_DAILY" at bounding box center [1062, 323] width 8 height 8
checkbox input "true"
type input "Selected 21 of 34325"
click at [1058, 340] on input "E_MED-HIGH_AUTO_PRODUCT_VF BONUS DAY27 1PLUS DEPO_DAILY" at bounding box center [1062, 340] width 8 height 8
checkbox input "true"
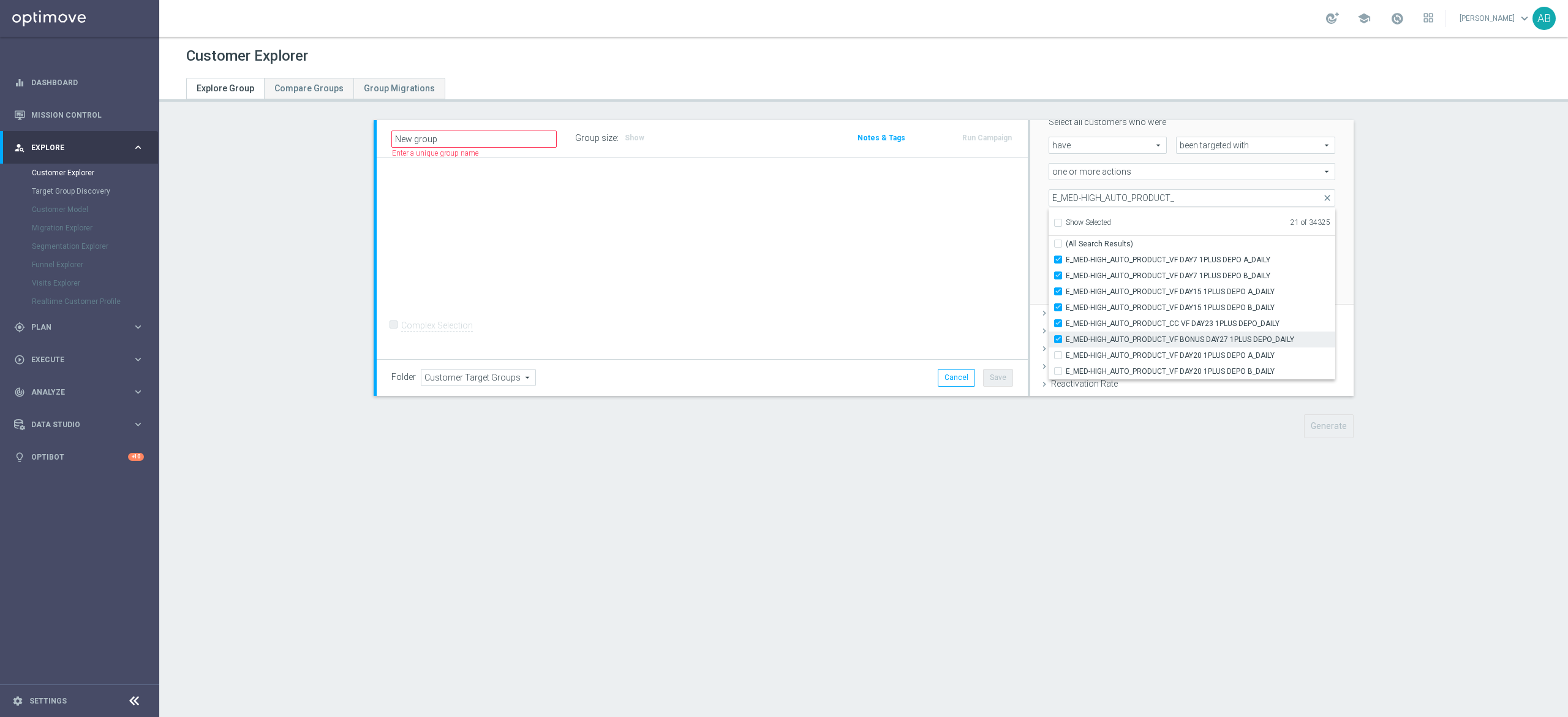
type input "Selected 22 of 34325"
click at [1058, 355] on input "E_MED-HIGH_AUTO_PRODUCT_VF DAY20 1PLUS DEPO A_DAILY" at bounding box center [1062, 355] width 8 height 8
checkbox input "true"
type input "Selected 23 of 34325"
click at [1058, 372] on input "E_MED-HIGH_AUTO_PRODUCT_VF DAY20 1PLUS DEPO B_DAILY" at bounding box center [1062, 371] width 8 height 8
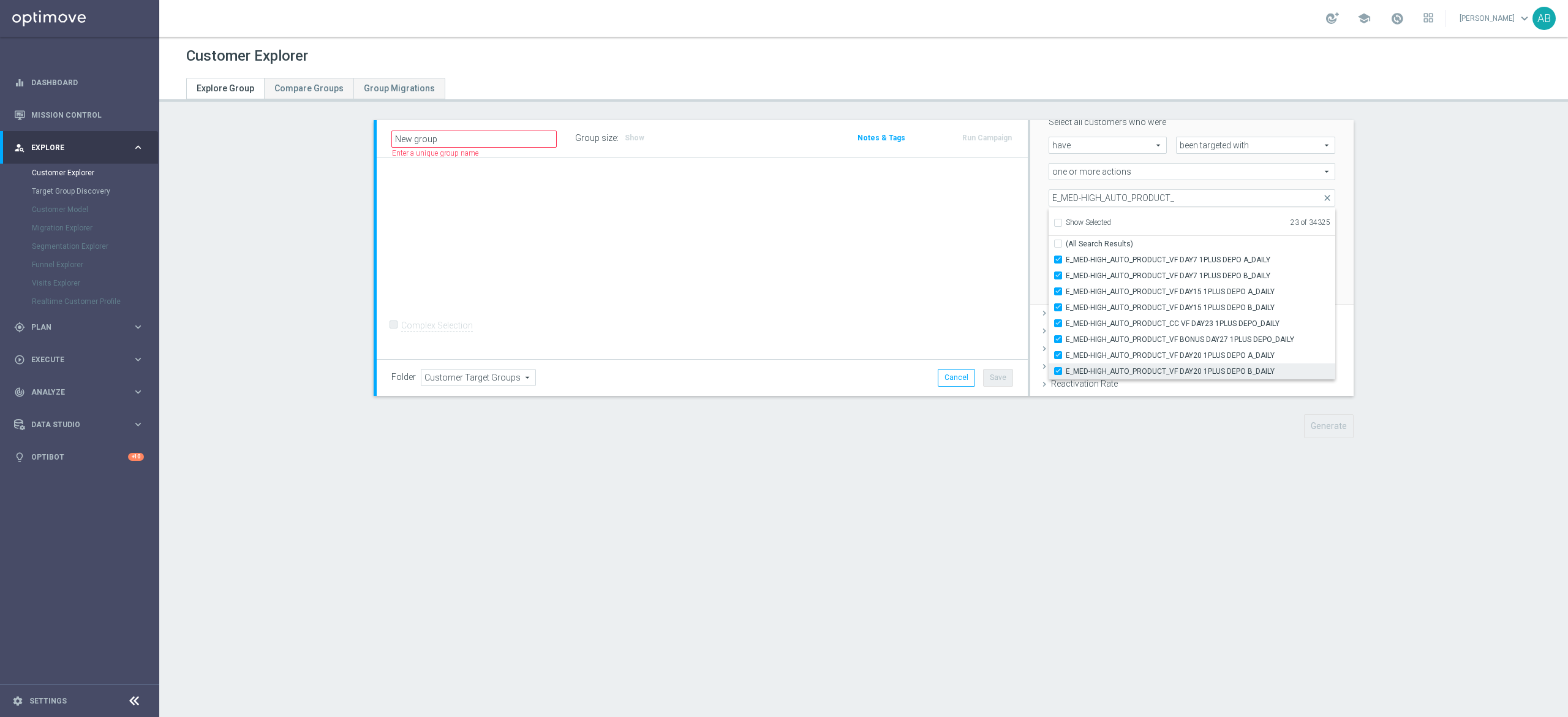
checkbox input "true"
type input "Selected 24 of 34325"
click at [1030, 199] on div "Scenario Custom Custom arrow_drop_down search Select all customers who were hav…" at bounding box center [1191, 189] width 323 height 233
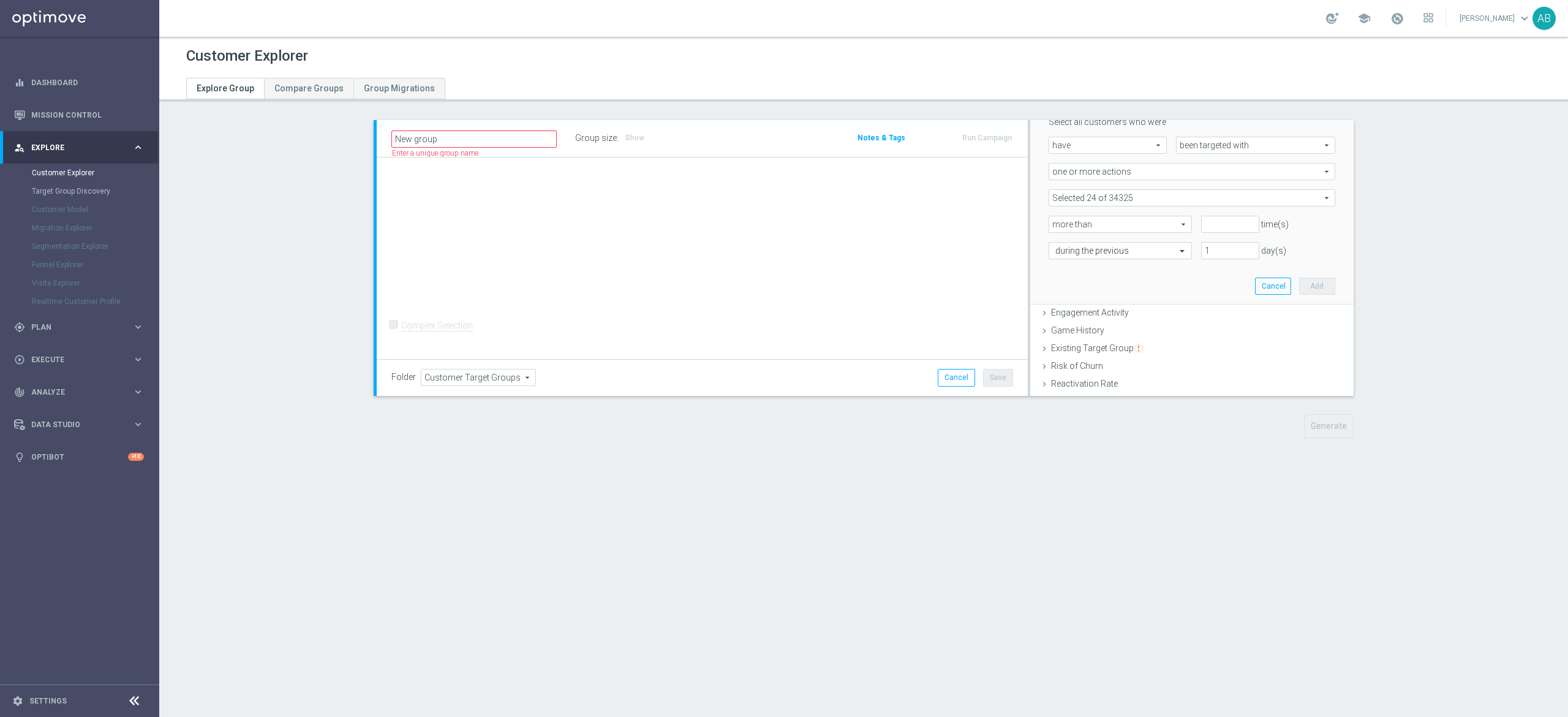
click at [1135, 195] on span at bounding box center [1191, 197] width 285 height 16
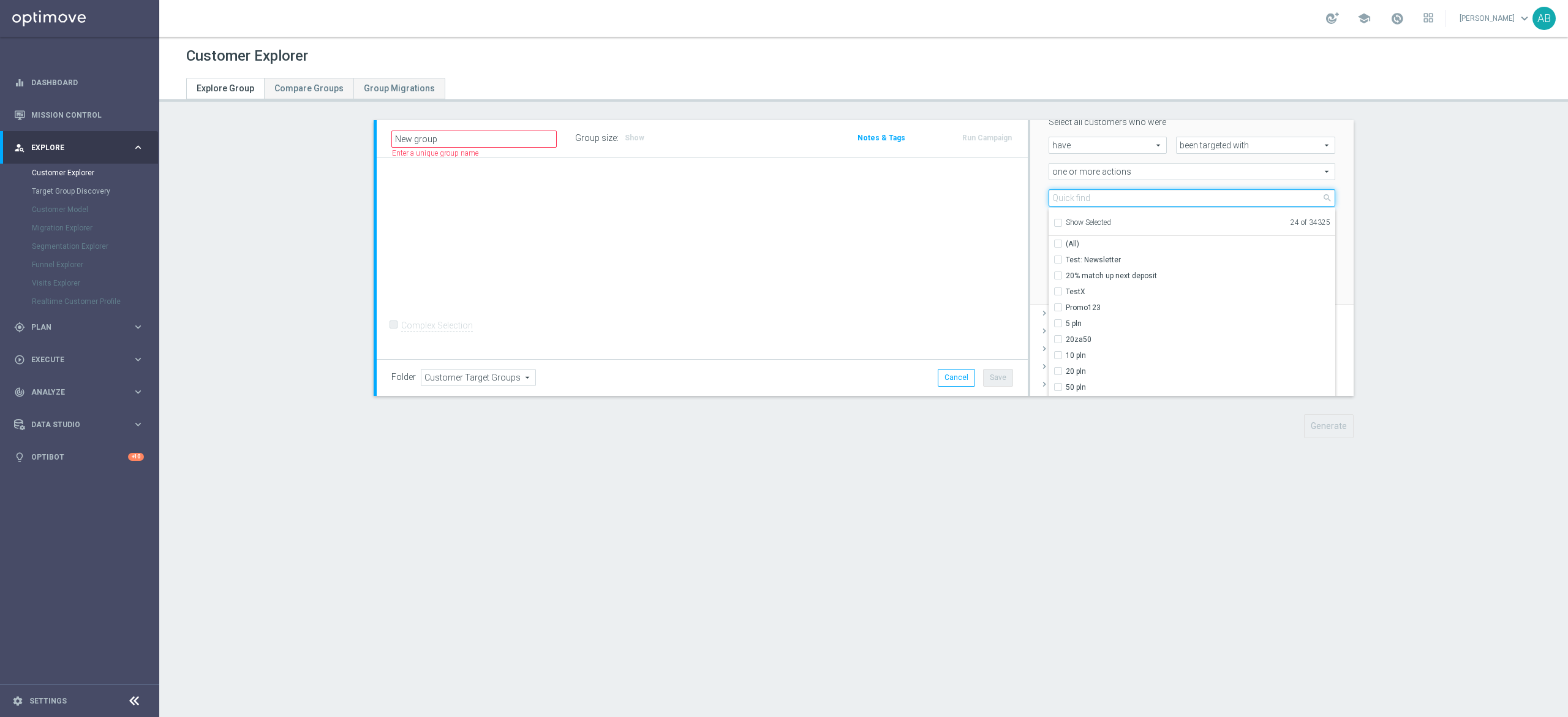
click at [1133, 198] on input "search" at bounding box center [1191, 198] width 287 height 17
paste input "E_ALL_AUTO_PRODUCT_VF DAY7 NONDEPO A_DAILY"
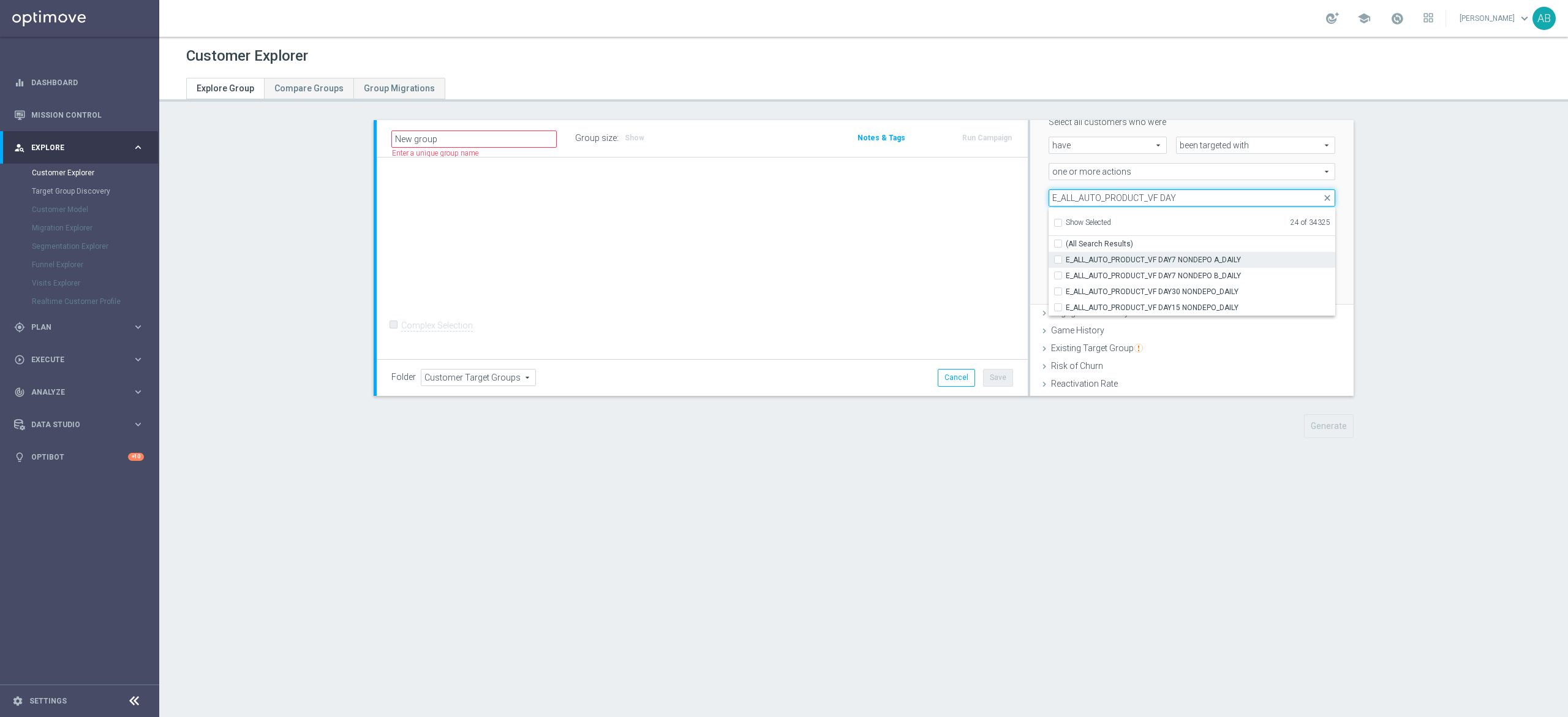
type input "E_ALL_AUTO_PRODUCT_VF DAY"
click at [1058, 259] on input "E_ALL_AUTO_PRODUCT_VF DAY7 NONDEPO A_DAILY" at bounding box center [1062, 260] width 8 height 8
checkbox input "true"
type input "Selected 25 of 34325"
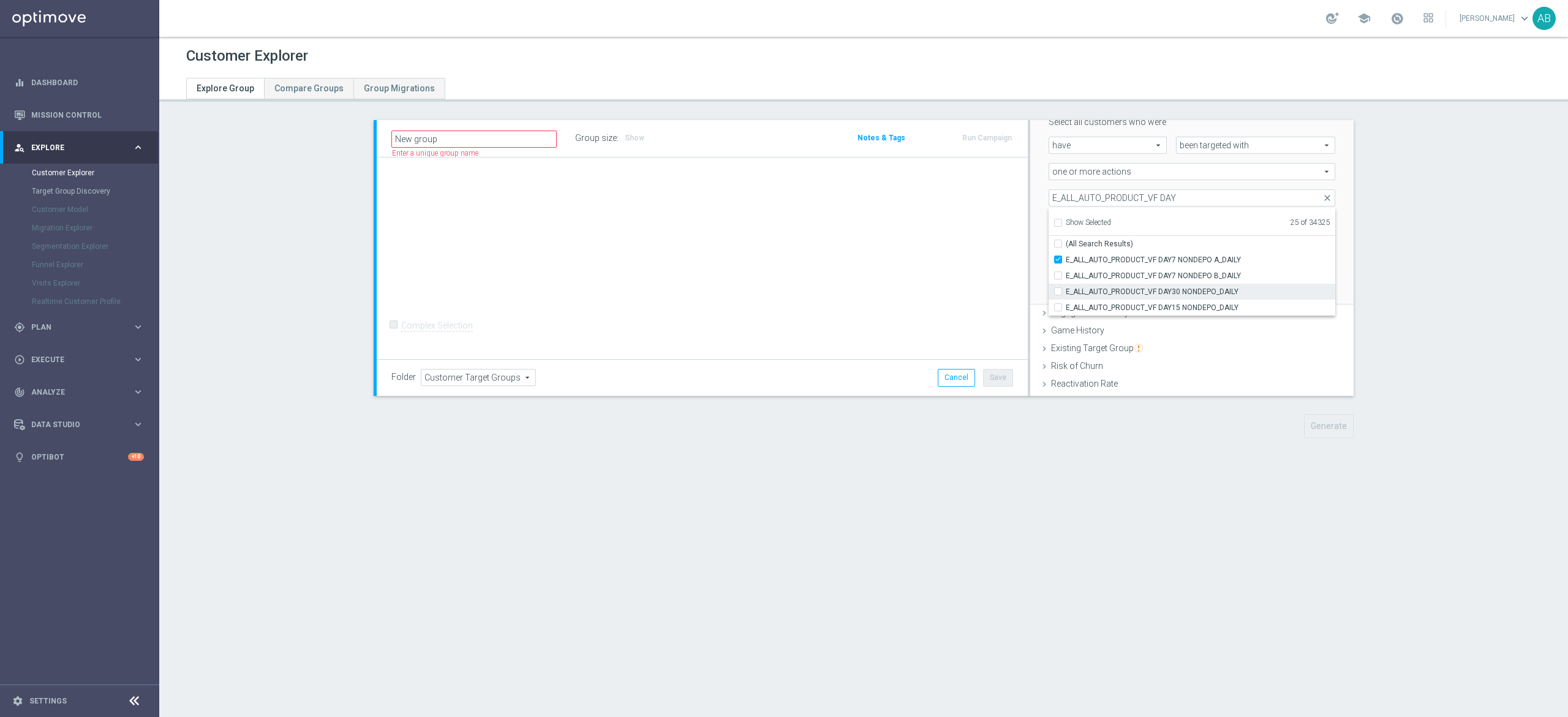
click at [1048, 284] on div "E_ALL_AUTO_PRODUCT_VF DAY30 NONDEPO_DAILY" at bounding box center [1191, 291] width 287 height 16
click at [1058, 278] on input "E_ALL_AUTO_PRODUCT_VF DAY7 NONDEPO B_DAILY" at bounding box center [1062, 275] width 8 height 8
checkbox input "true"
type input "Selected 26 of 34325"
click at [1048, 284] on div "E_ALL_AUTO_PRODUCT_VF DAY30 NONDEPO_DAILY" at bounding box center [1191, 291] width 287 height 16
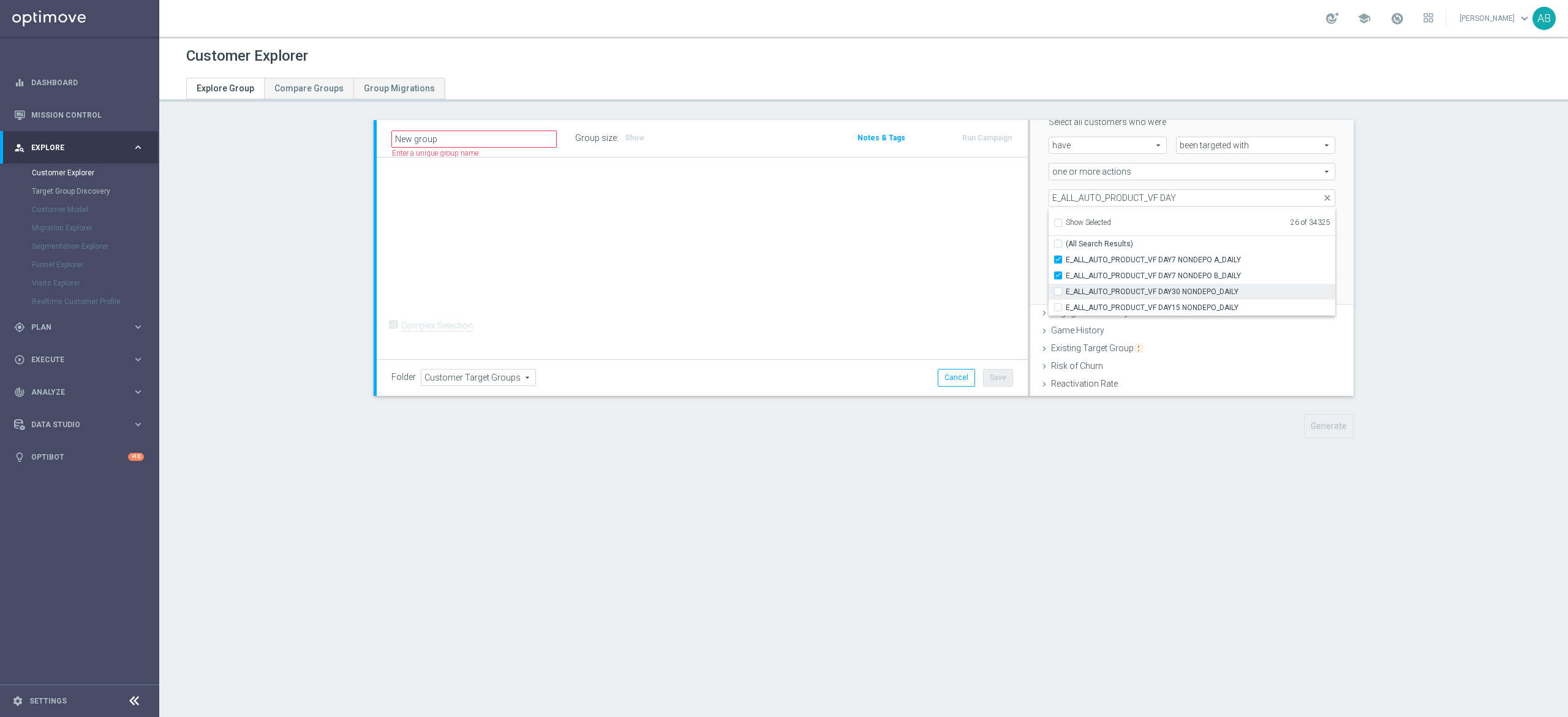
click at [1058, 295] on input "E_ALL_AUTO_PRODUCT_VF DAY30 NONDEPO_DAILY" at bounding box center [1062, 292] width 8 height 8
checkbox input "true"
type input "Selected 27 of 34325"
click at [1065, 307] on label "E_ALL_AUTO_PRODUCT_VF DAY15 NONDEPO_DAILY" at bounding box center [1200, 307] width 269 height 16
click at [1058, 307] on input "E_ALL_AUTO_PRODUCT_VF DAY15 NONDEPO_DAILY" at bounding box center [1062, 307] width 8 height 8
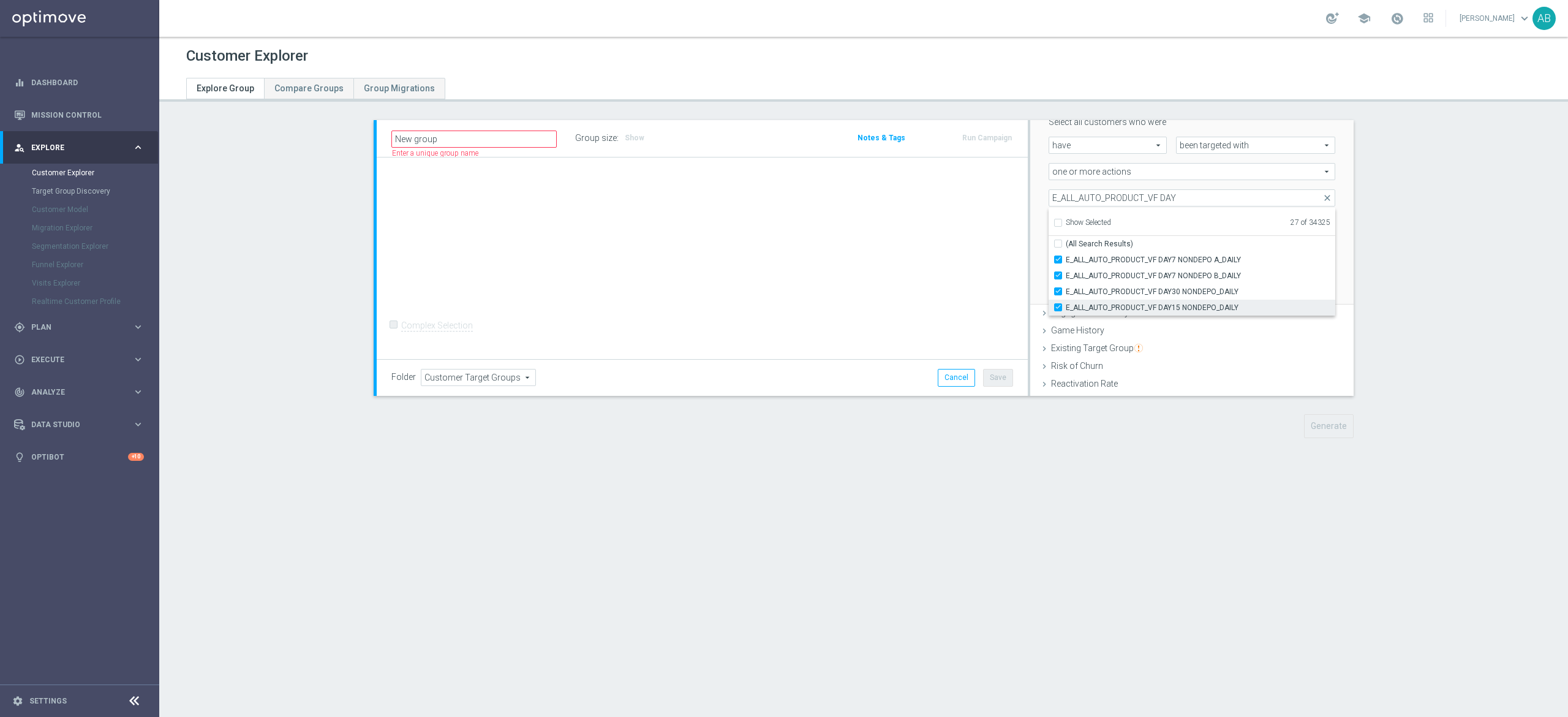
checkbox input "true"
type input "Selected 28 of 34325"
click at [1039, 194] on div "Selected 28 of 34325 arrow_drop_down E_ALL_AUTO_PRODUCT_VF DAY close Show Selec…" at bounding box center [1191, 198] width 305 height 17
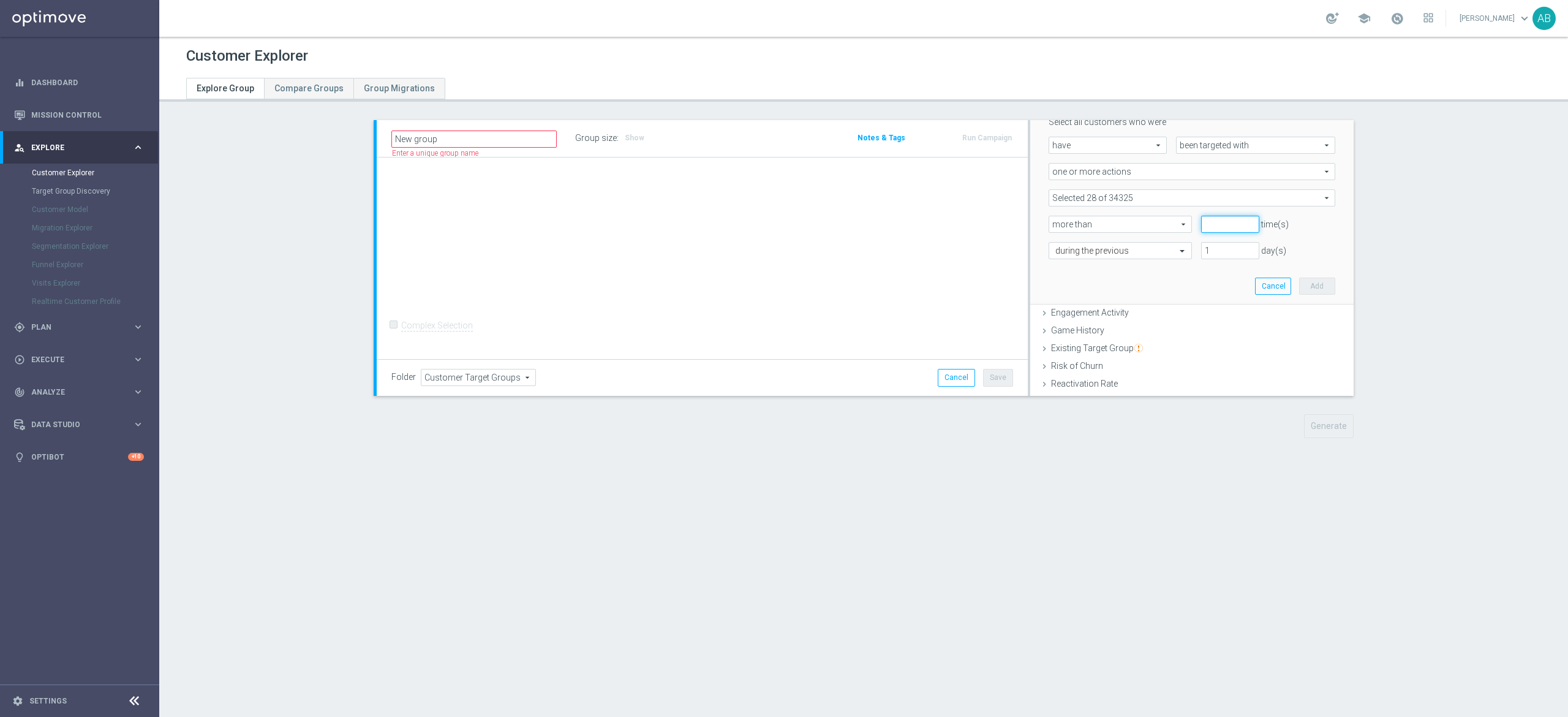
click at [1201, 218] on input "number" at bounding box center [1230, 224] width 58 height 17
type input "0"
click at [1176, 246] on span at bounding box center [1183, 250] width 16 height 11
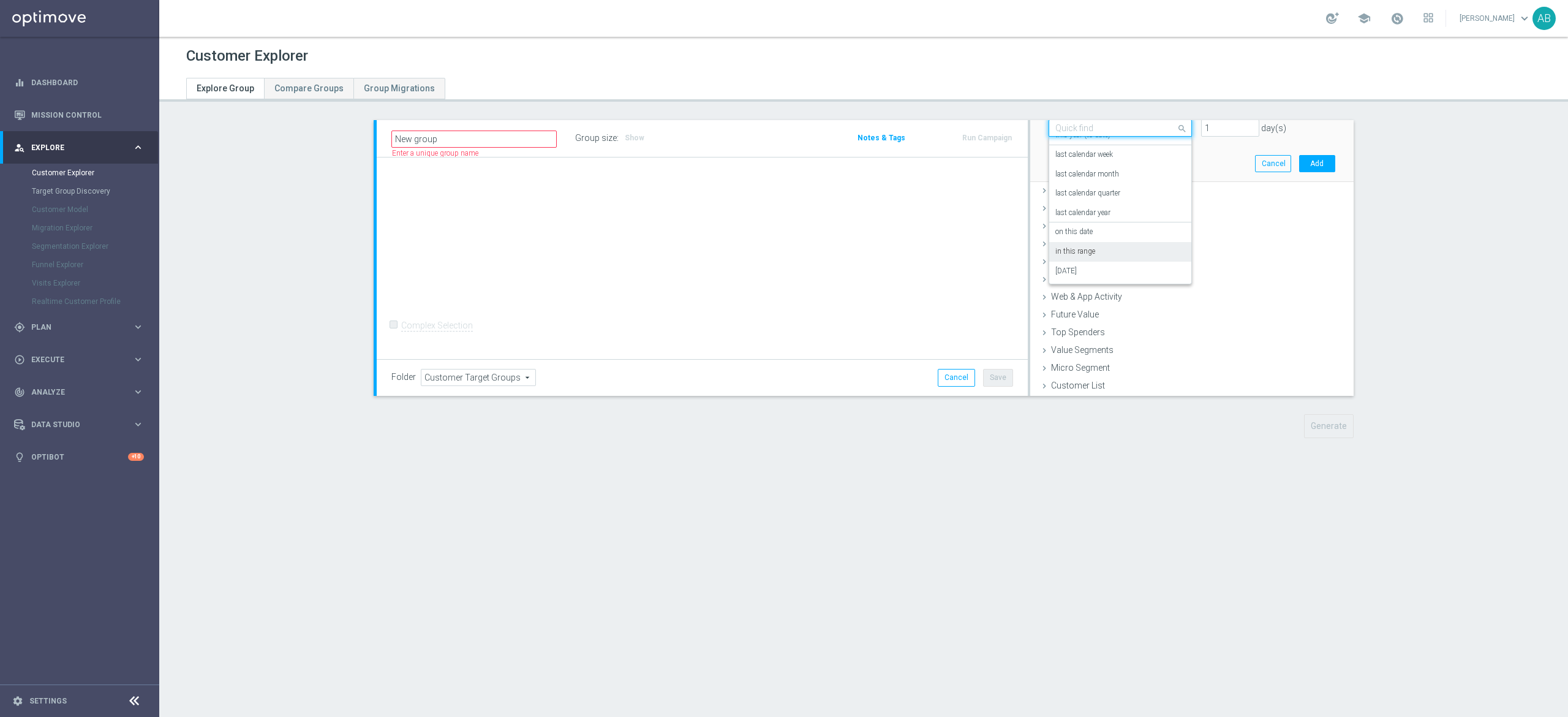
click at [1130, 250] on div "in this range" at bounding box center [1121, 252] width 130 height 20
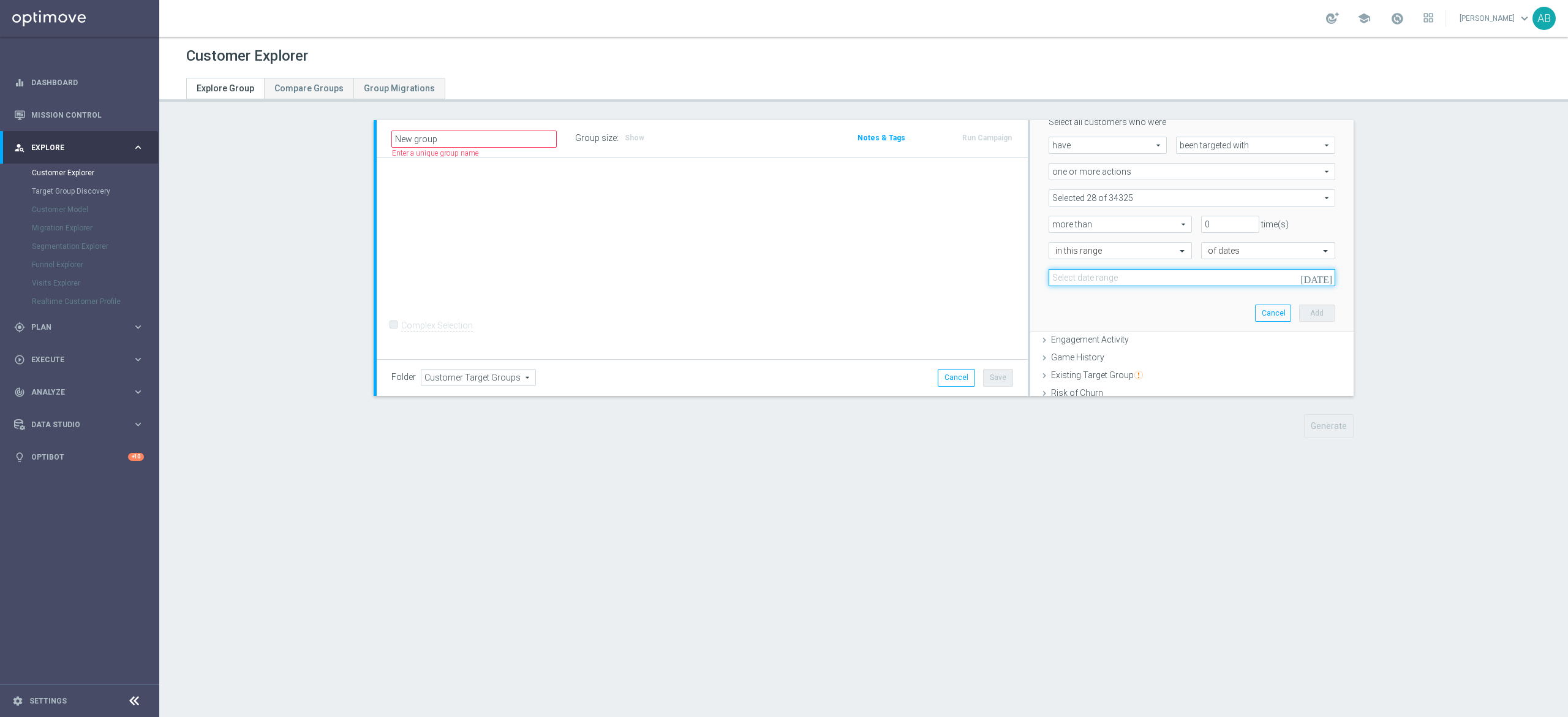
click at [1120, 275] on input at bounding box center [1191, 277] width 287 height 17
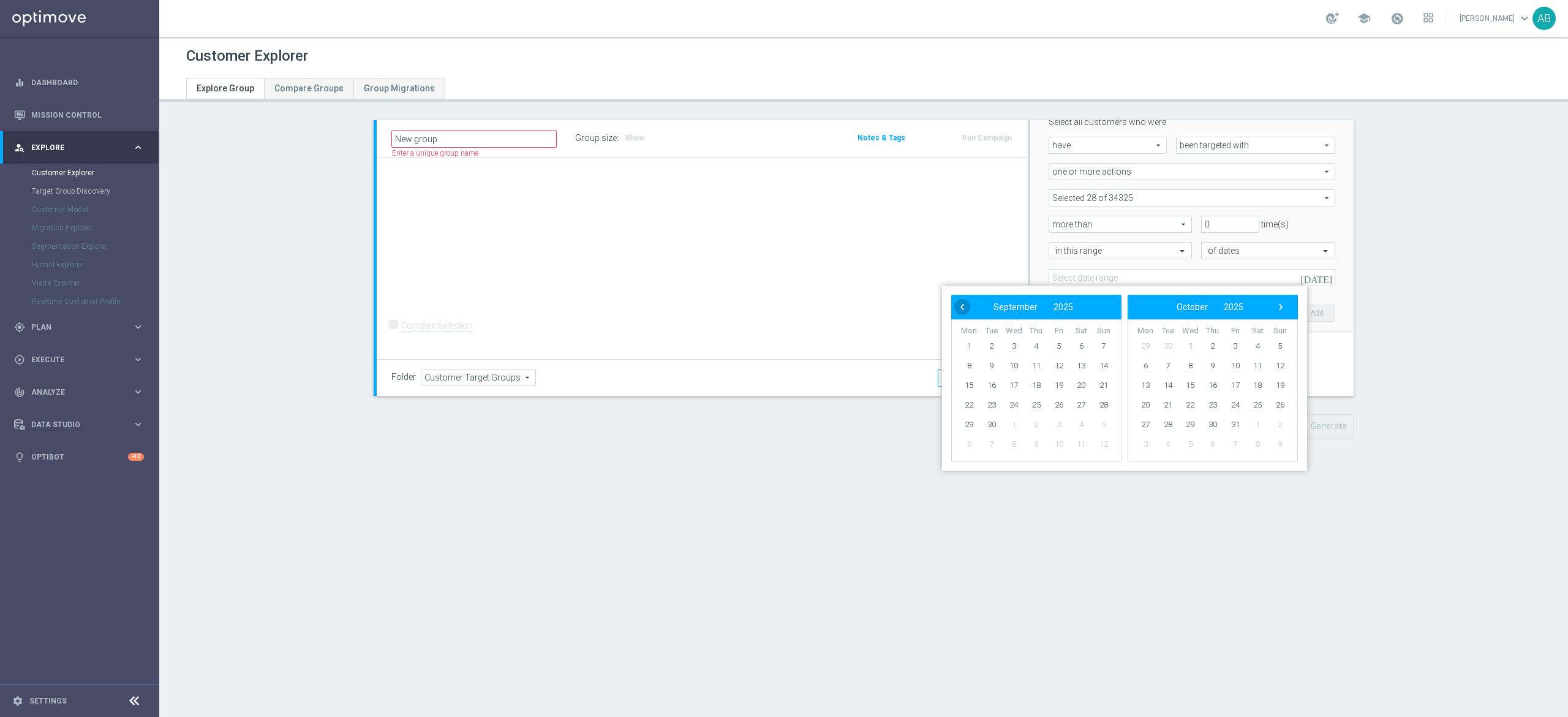
click at [959, 305] on span "‹" at bounding box center [962, 307] width 16 height 16
click at [986, 342] on span "1" at bounding box center [991, 346] width 20 height 20
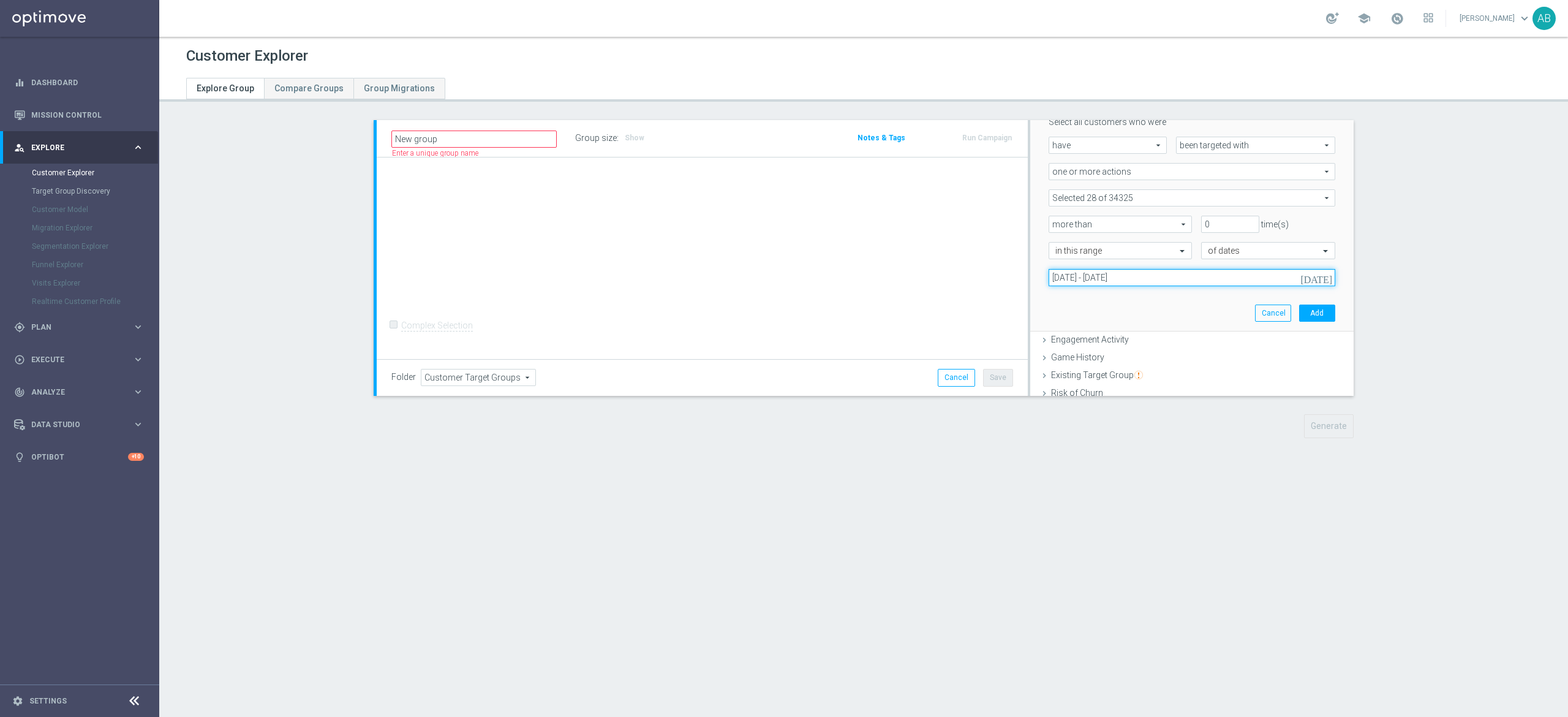
click at [1140, 277] on input "[DATE] - [DATE]" at bounding box center [1191, 277] width 287 height 17
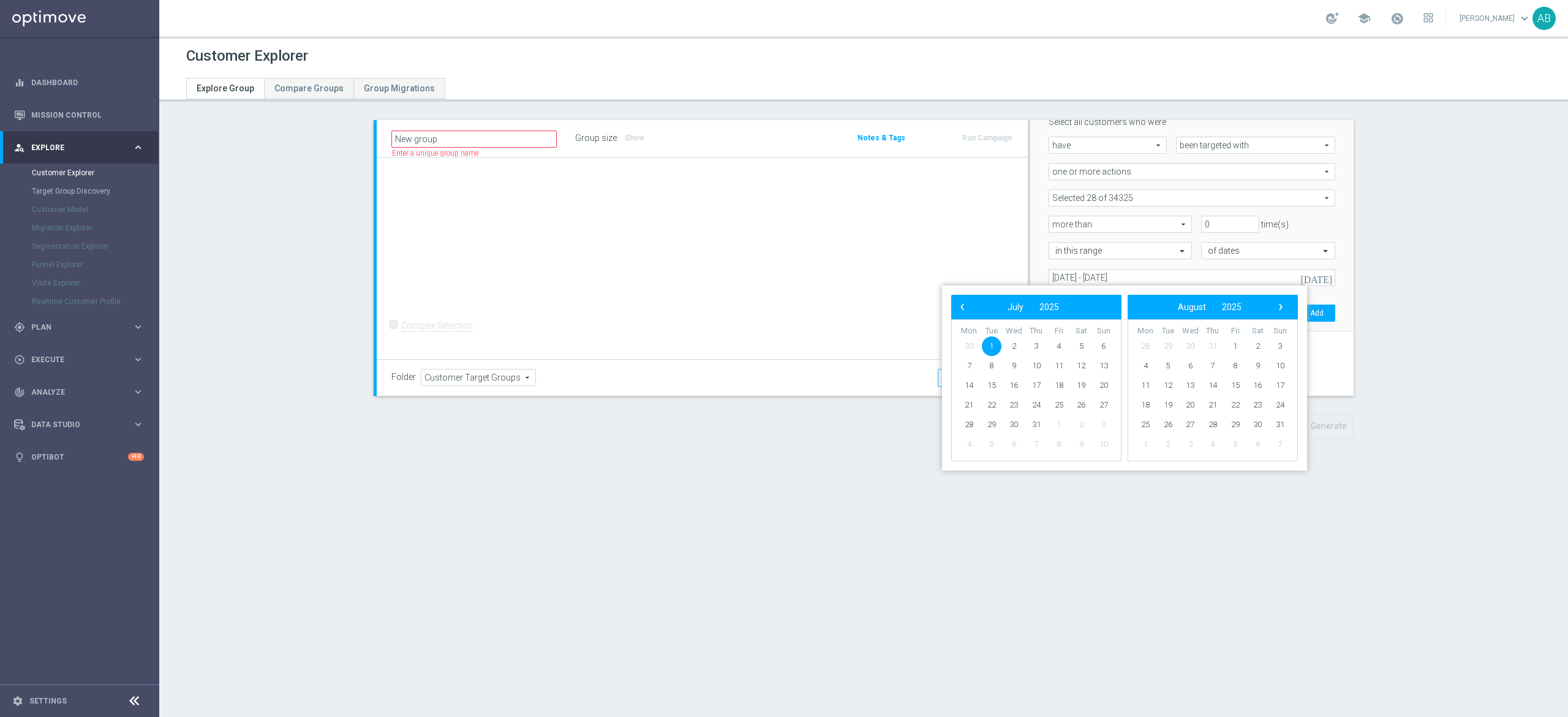
click at [997, 347] on span "1" at bounding box center [991, 346] width 20 height 20
click at [1032, 424] on span "31" at bounding box center [1037, 424] width 20 height 20
type input "[DATE] - [DATE]"
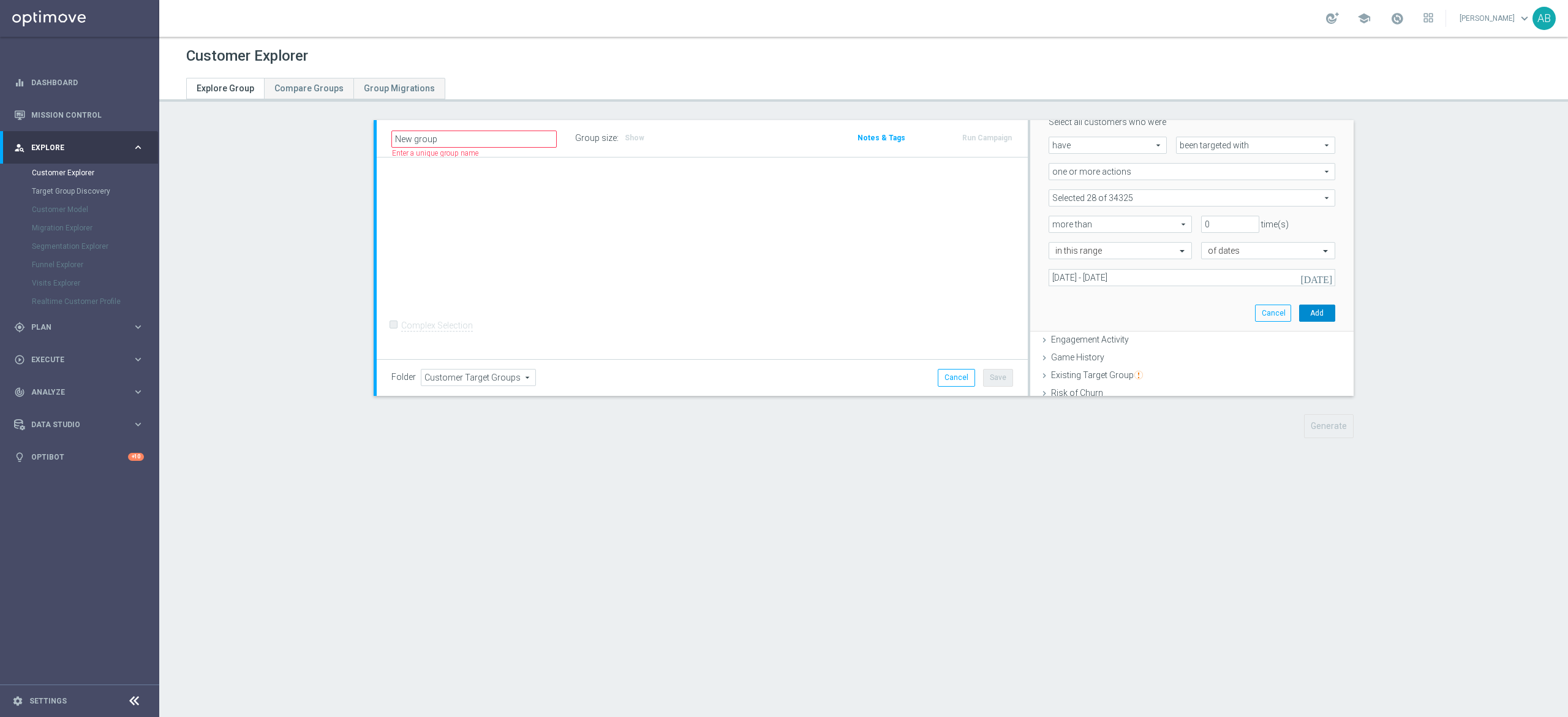
click at [1299, 309] on button "Add" at bounding box center [1317, 312] width 36 height 17
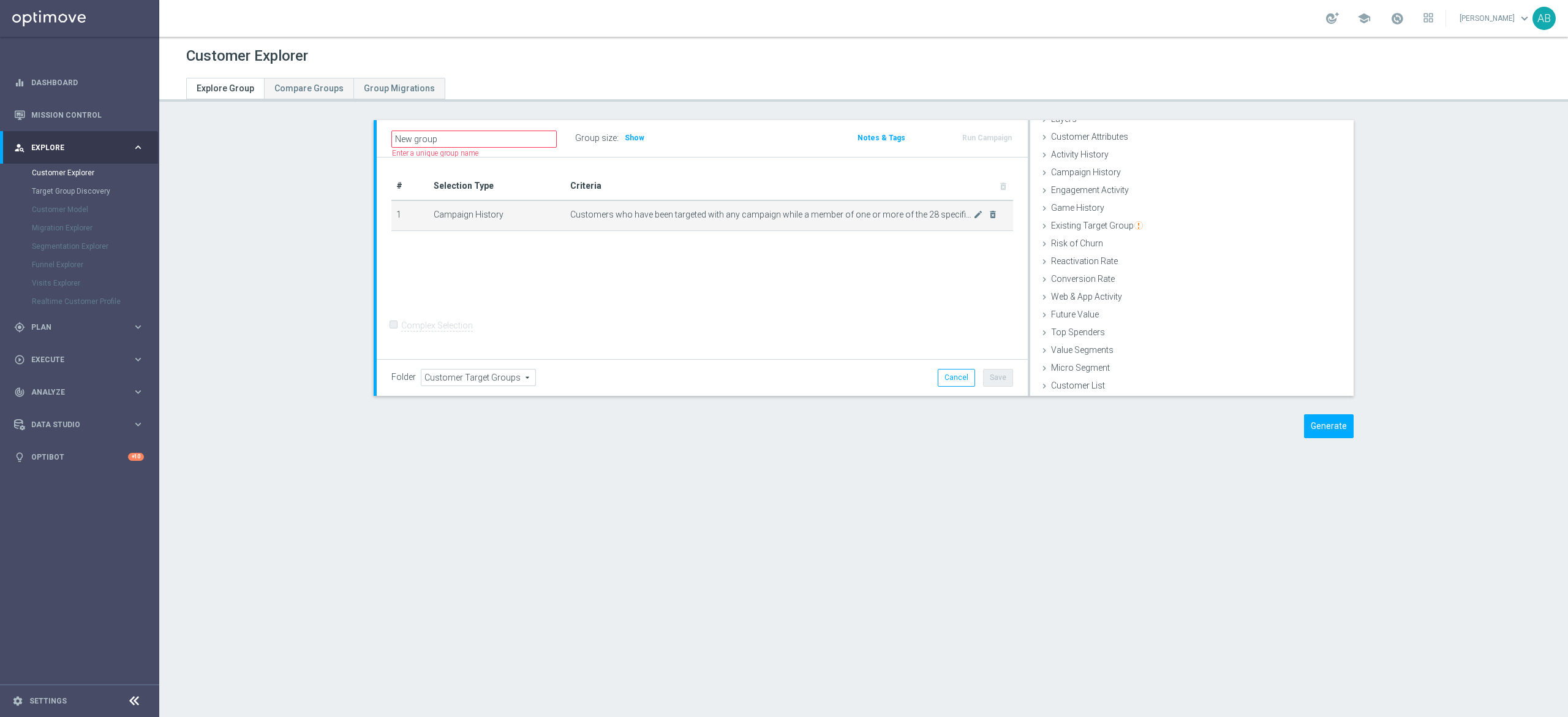
scroll to position [49, 0]
click at [627, 137] on span "Show" at bounding box center [634, 138] width 20 height 8
click at [973, 215] on icon "mode_edit" at bounding box center [978, 214] width 10 height 10
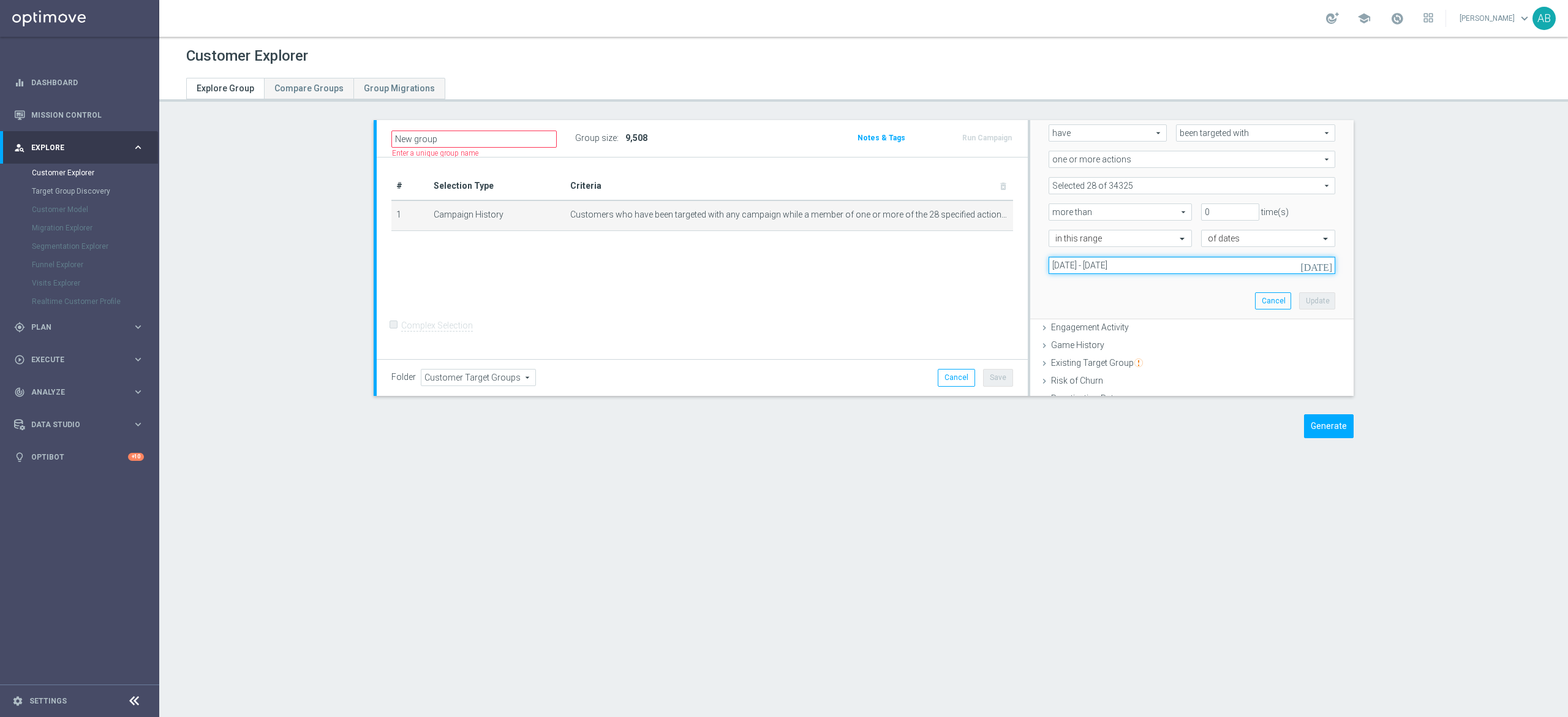
click at [1141, 260] on input "[DATE] - [DATE]" at bounding box center [1191, 265] width 287 height 17
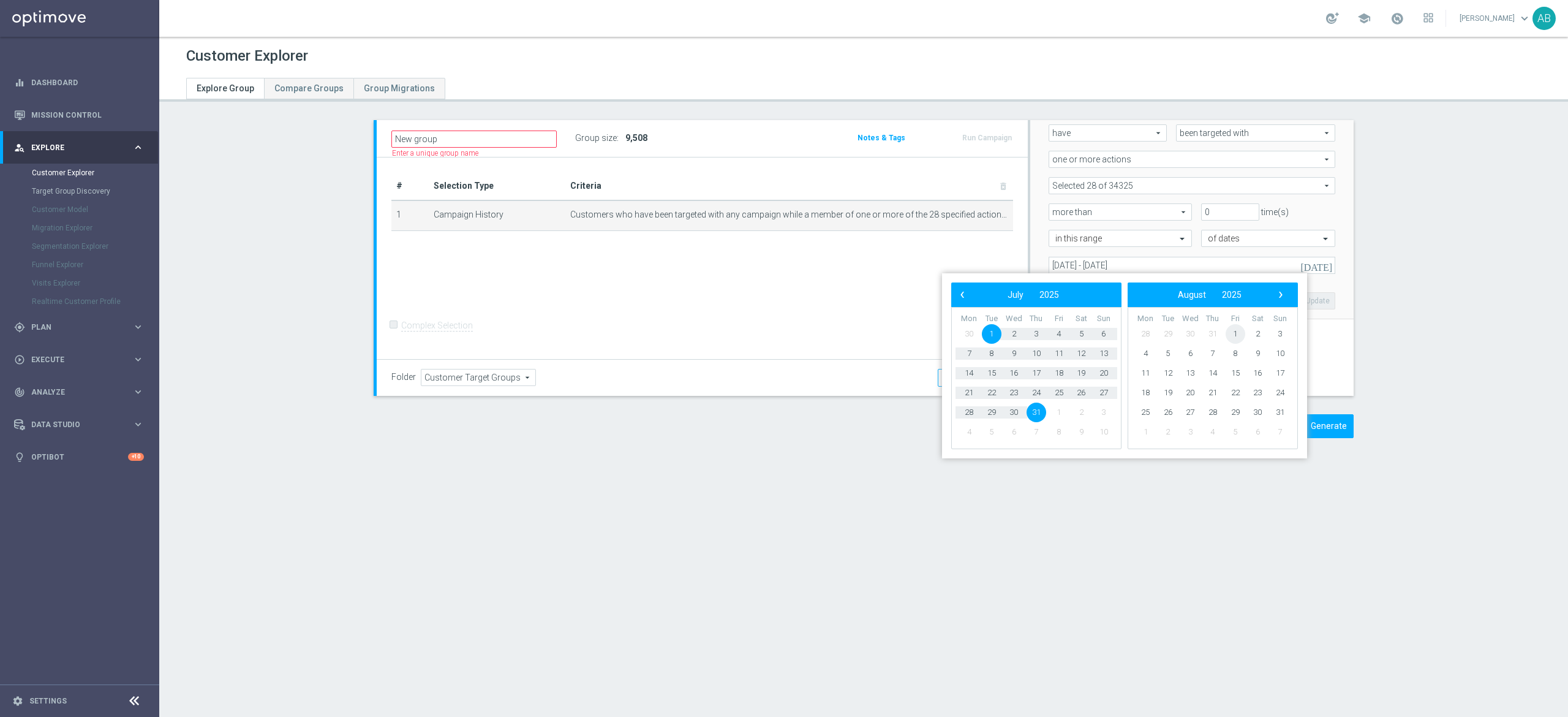
click at [1239, 330] on span "1" at bounding box center [1235, 334] width 20 height 20
click at [1102, 411] on span "31" at bounding box center [1103, 412] width 20 height 20
type input "[DATE] - [DATE]"
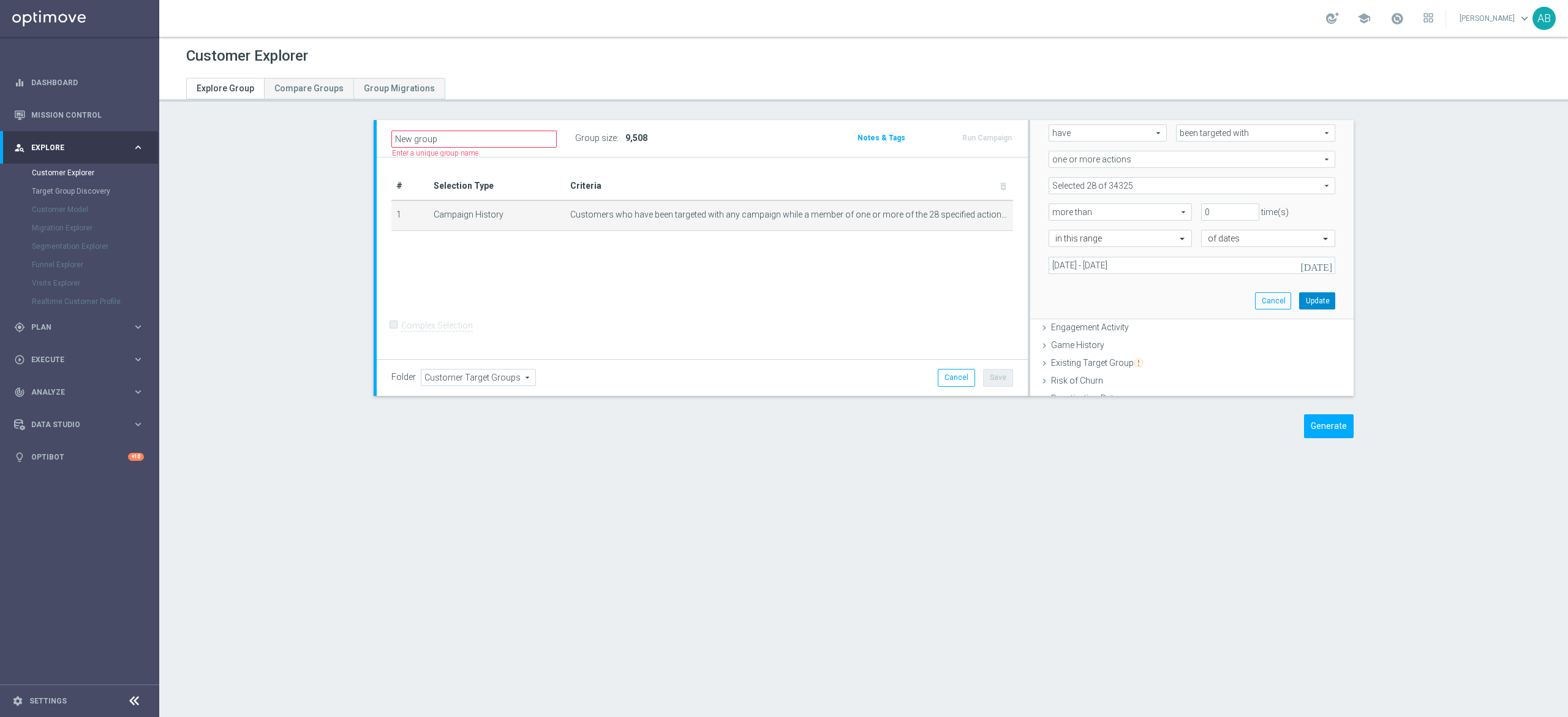
click at [1299, 301] on button "Update" at bounding box center [1317, 301] width 36 height 17
click at [627, 135] on span "Show" at bounding box center [634, 138] width 20 height 8
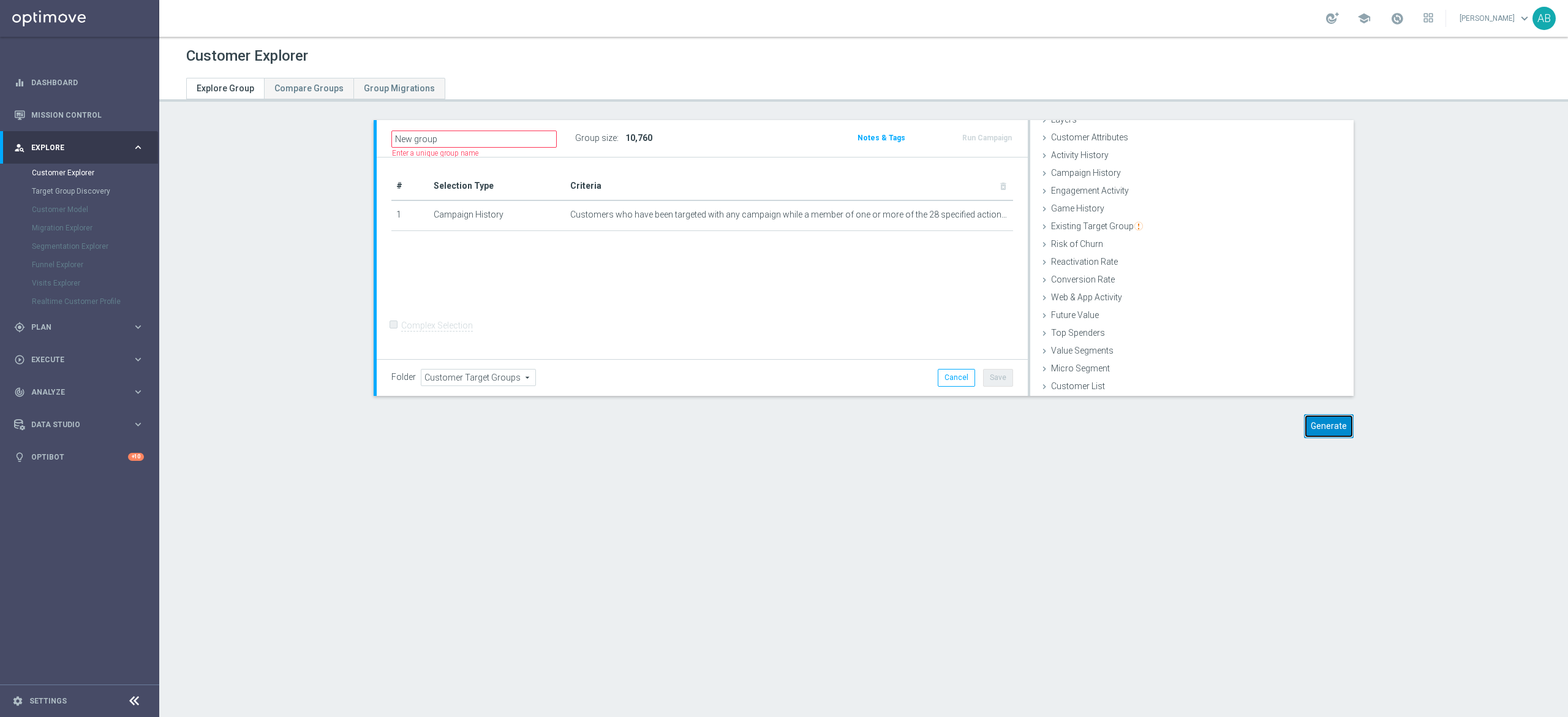
click at [1321, 421] on button "Generate" at bounding box center [1328, 425] width 49 height 24
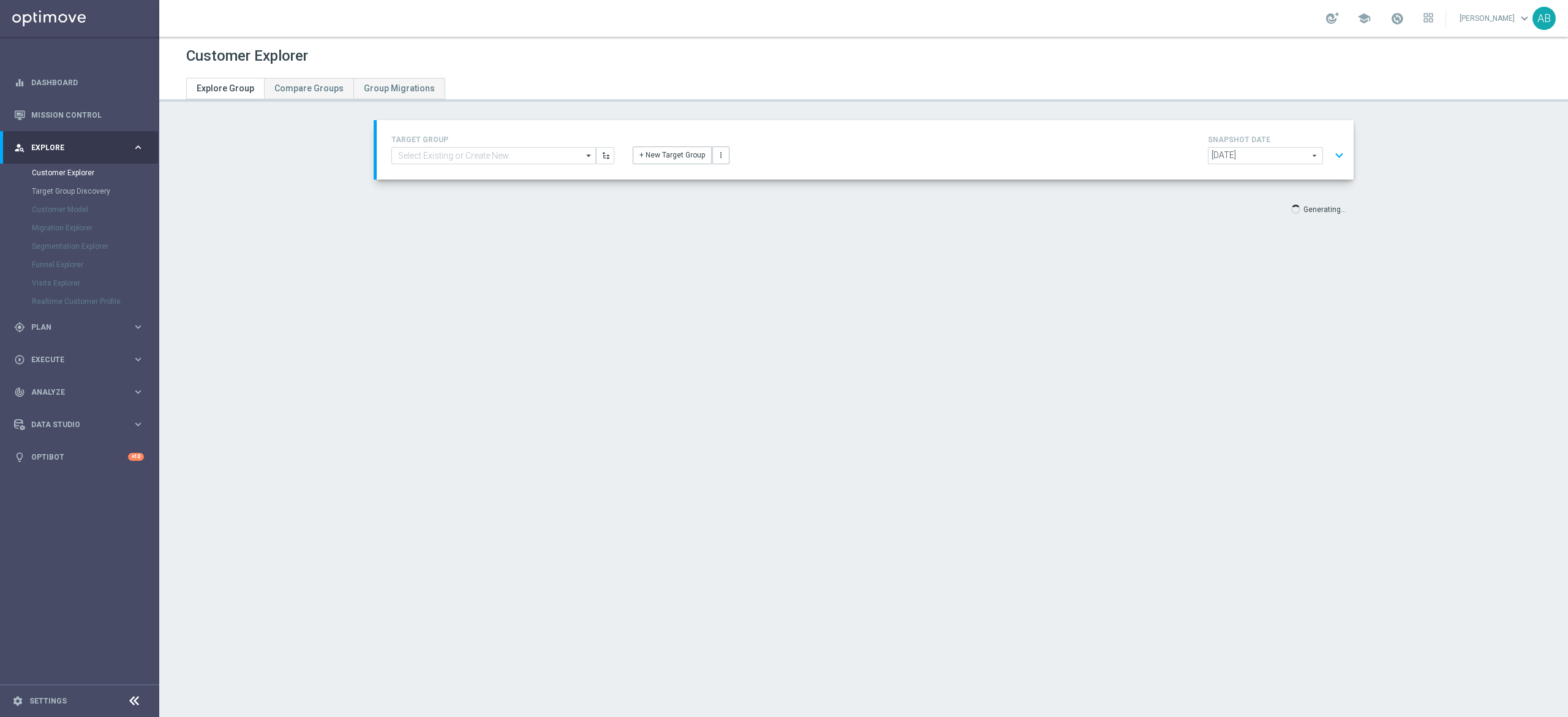
scroll to position [23, 0]
